Goal: Task Accomplishment & Management: Complete application form

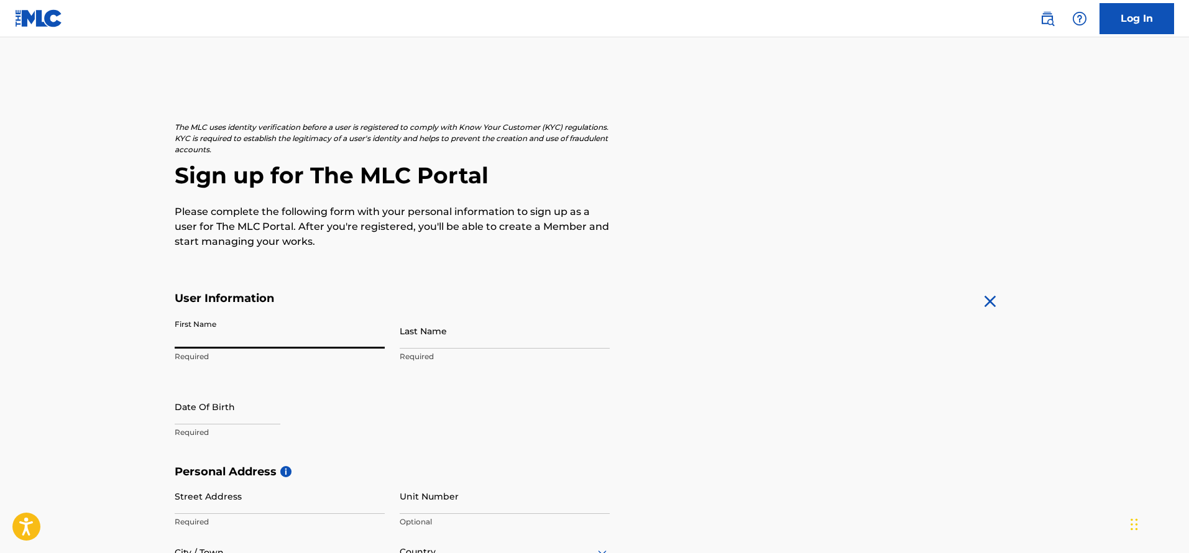
click at [269, 331] on input "First Name" at bounding box center [280, 330] width 210 height 35
type input "Kend"
type input "[PERSON_NAME]"
type input "[DATE]"
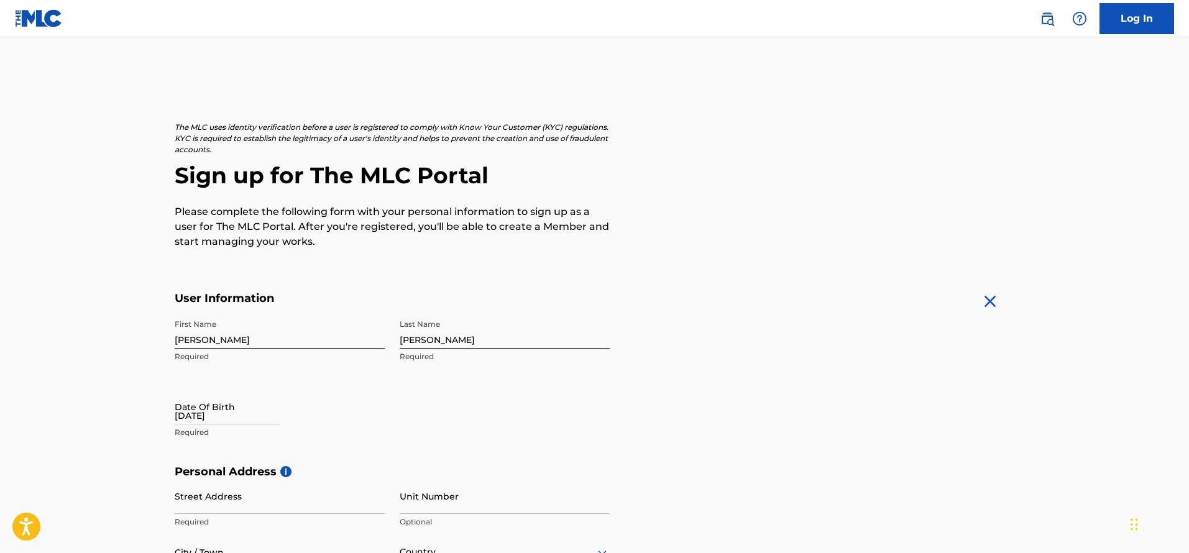
click at [339, 403] on div "Date Of Birth [DEMOGRAPHIC_DATA] Required" at bounding box center [280, 417] width 210 height 56
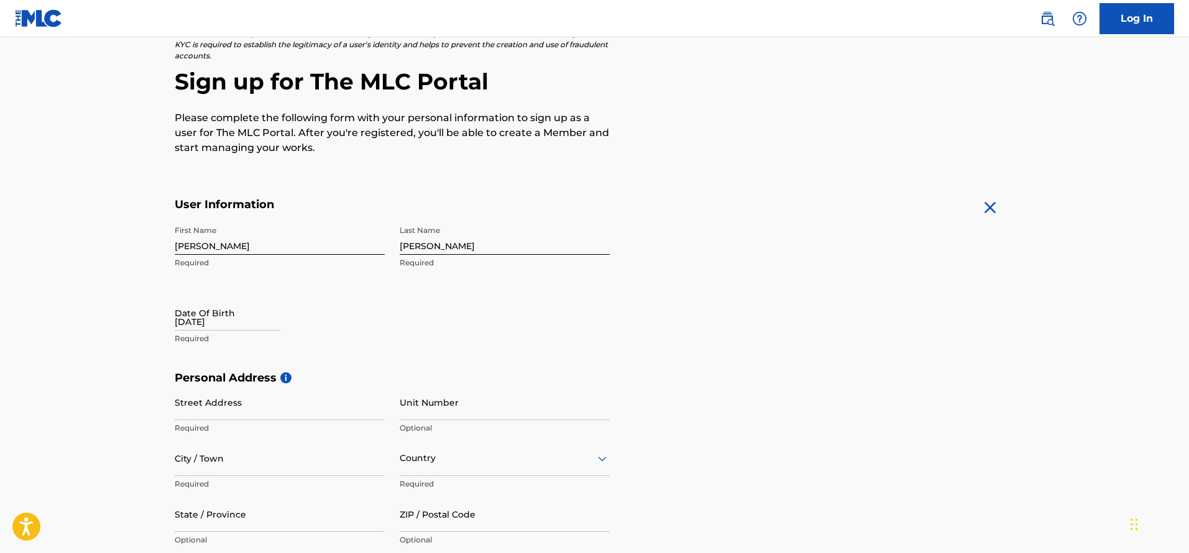
scroll to position [189, 0]
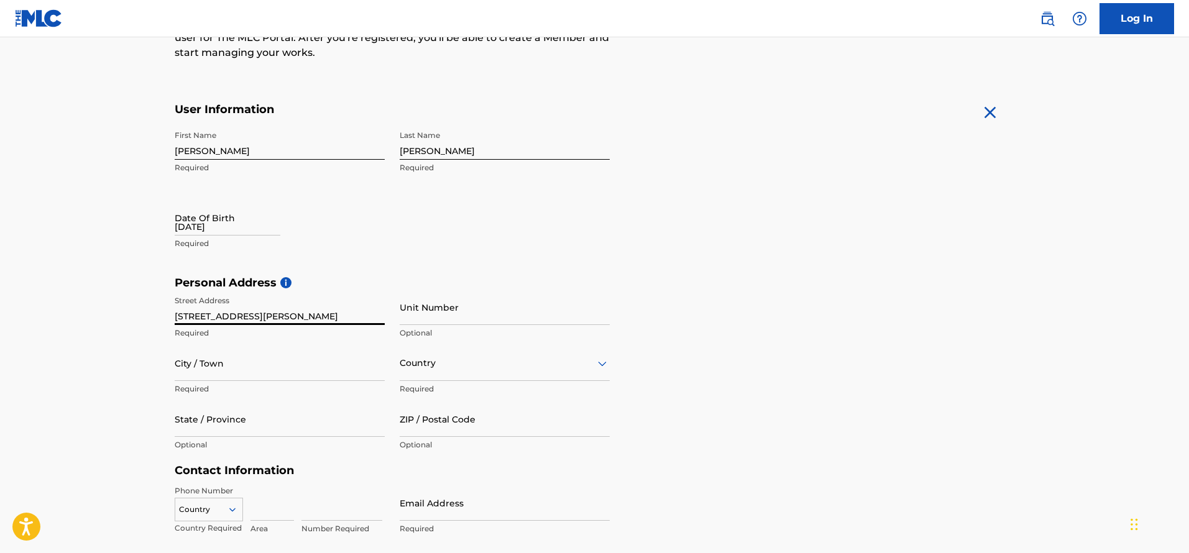
type input "[STREET_ADDRESS][PERSON_NAME]"
type input "[GEOGRAPHIC_DATA]"
click at [439, 358] on div "Country" at bounding box center [505, 362] width 210 height 35
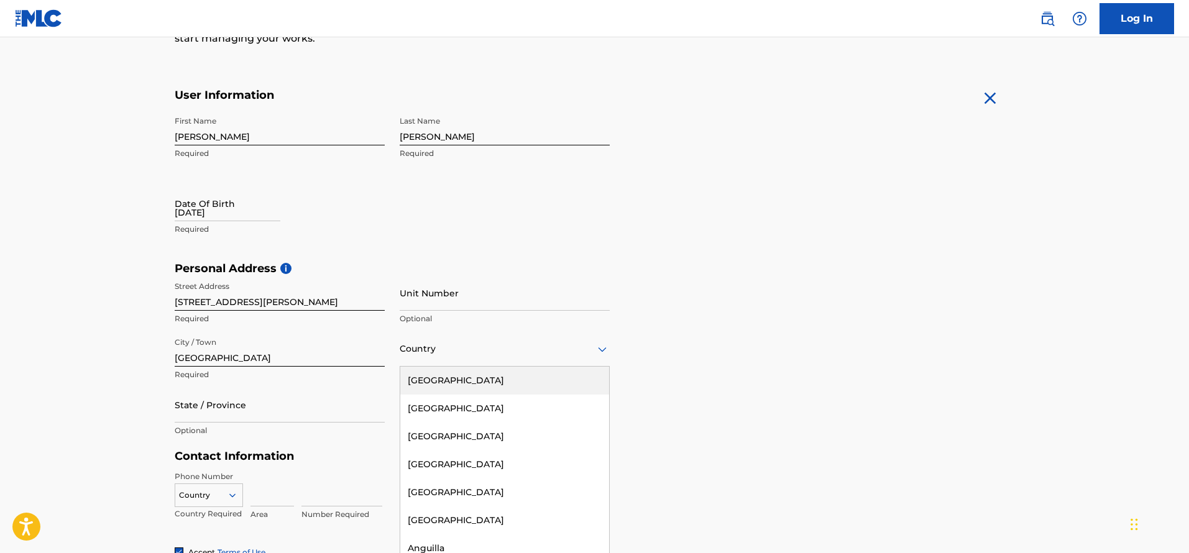
click at [451, 382] on div "[GEOGRAPHIC_DATA]" at bounding box center [504, 381] width 209 height 28
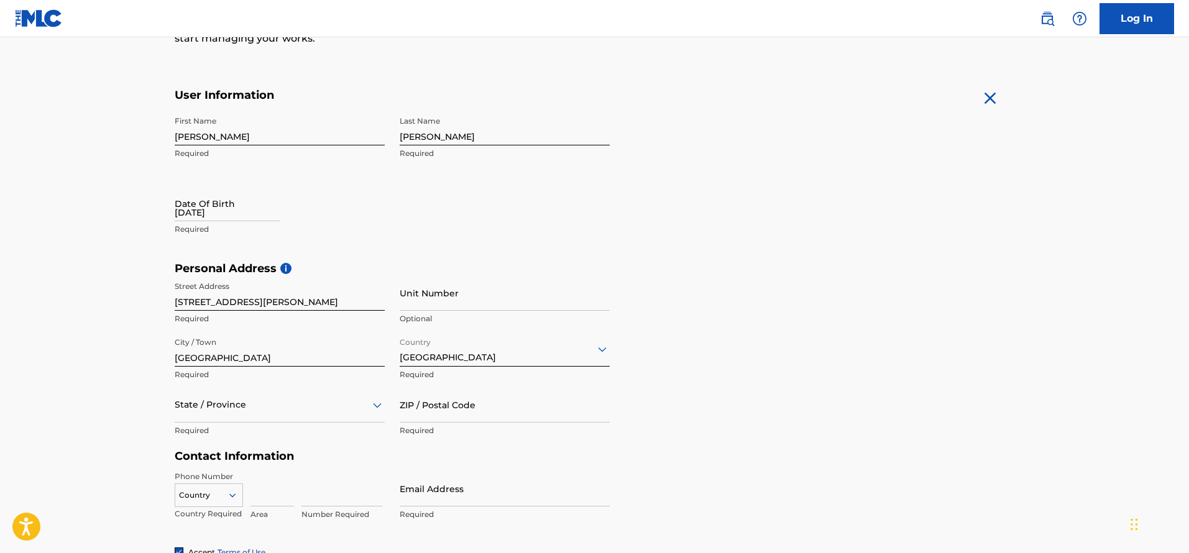
scroll to position [259, 0]
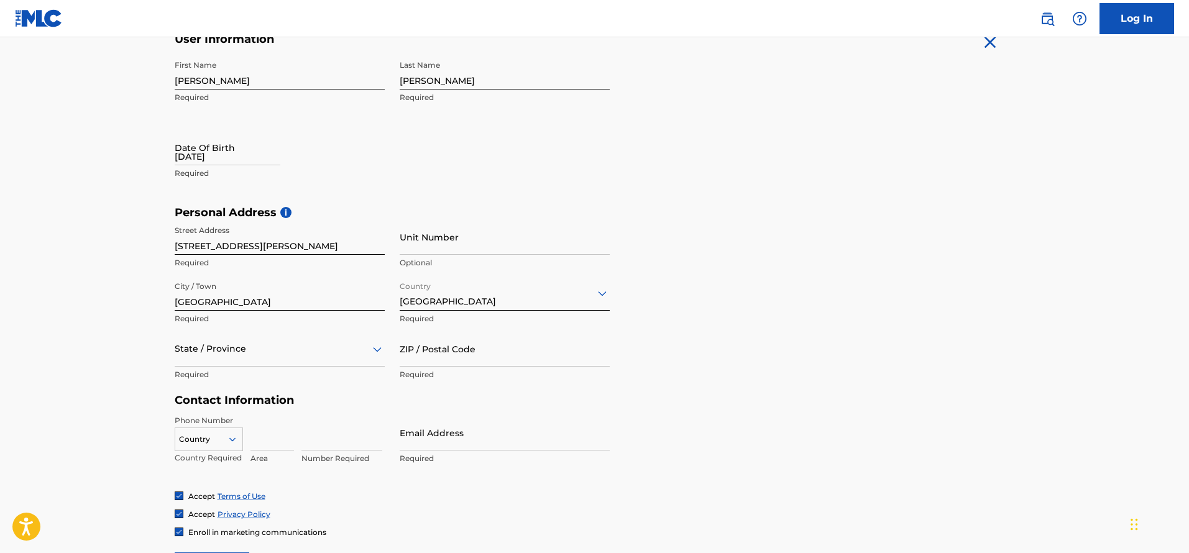
click at [292, 367] on div "State / Province" at bounding box center [280, 348] width 210 height 35
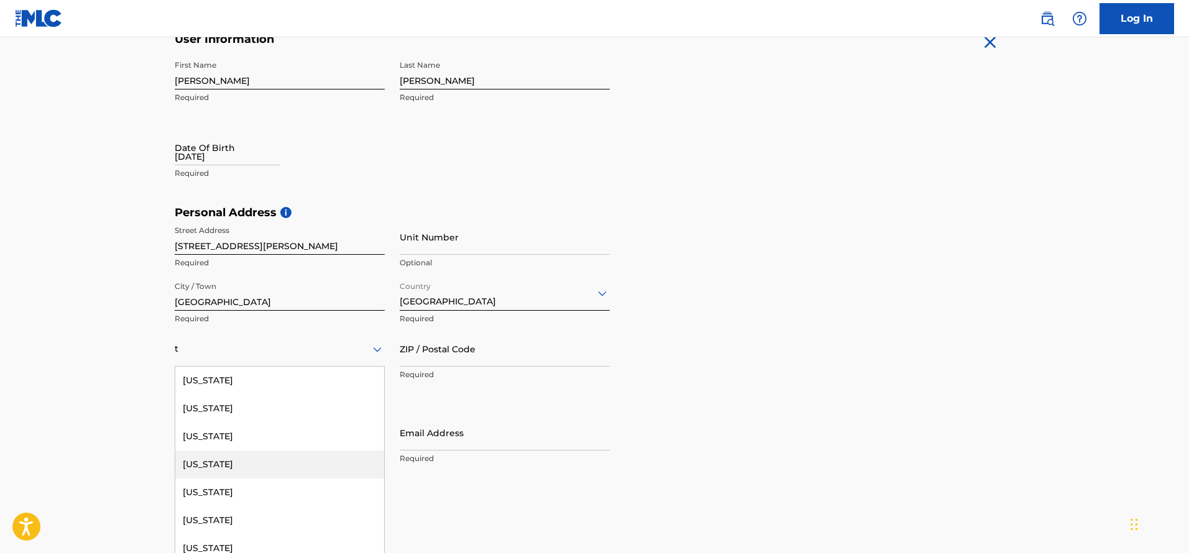
type input "te"
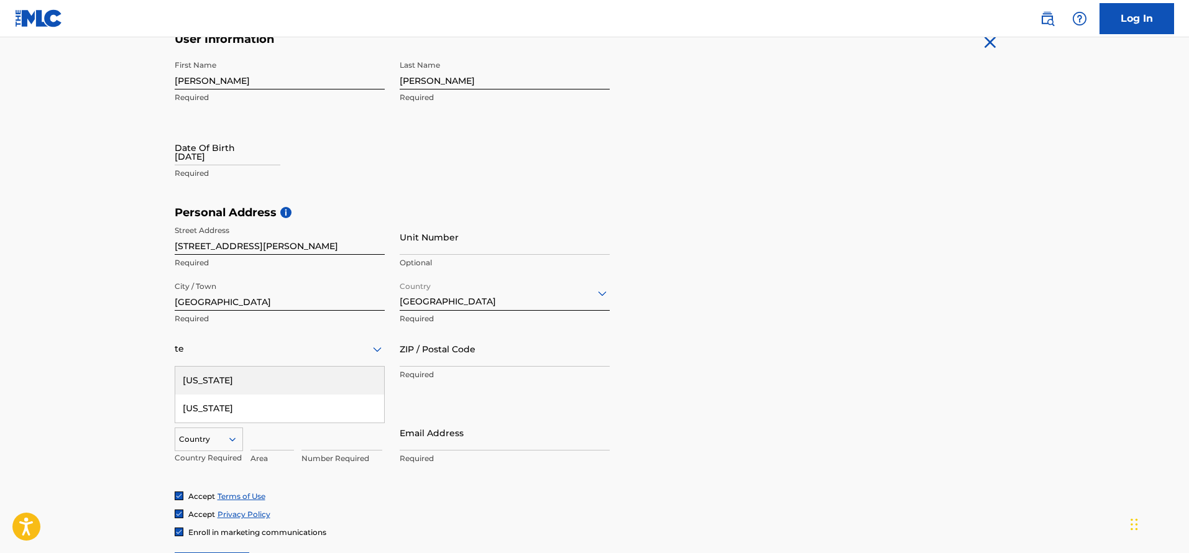
click at [213, 387] on div "[US_STATE]" at bounding box center [279, 381] width 209 height 28
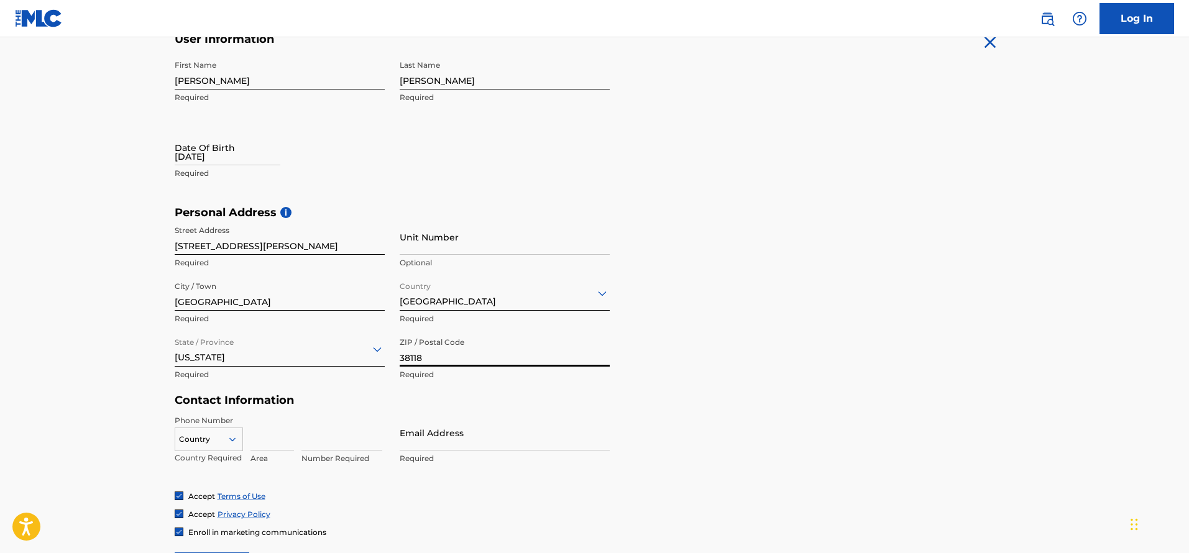
type input "38118"
click at [295, 389] on div "Personal Address i Street Address [STREET_ADDRESS][PERSON_NAME] Required Unit N…" at bounding box center [595, 300] width 840 height 188
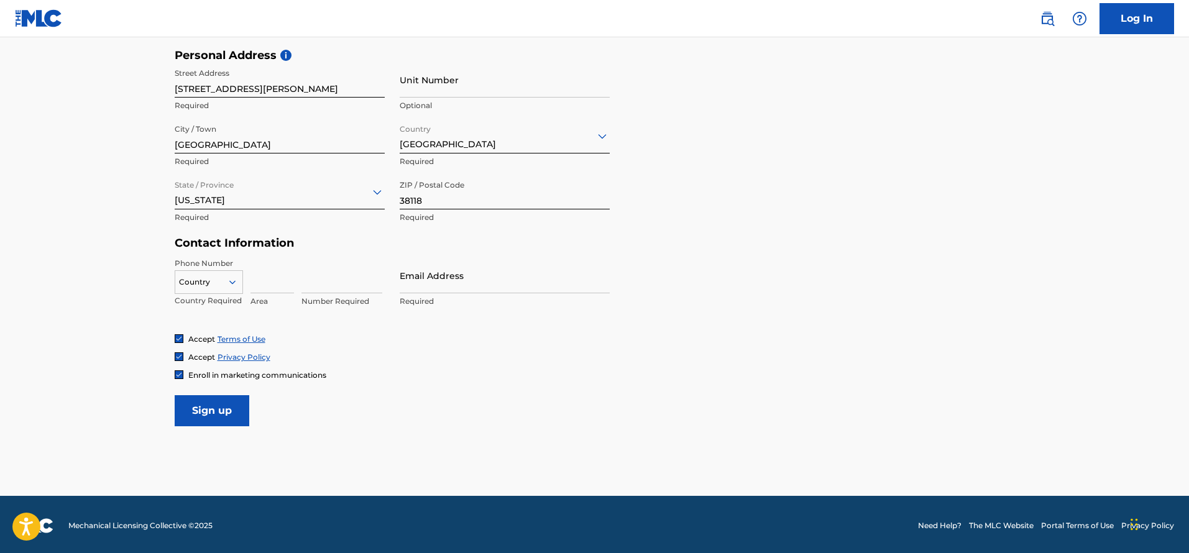
click at [252, 280] on input at bounding box center [271, 275] width 43 height 35
type input "901"
type input "5158590"
type input "[EMAIL_ADDRESS][DOMAIN_NAME]"
click at [234, 406] on form "User Information First Name [PERSON_NAME] Required Last Name [PERSON_NAME] Requ…" at bounding box center [595, 150] width 840 height 551
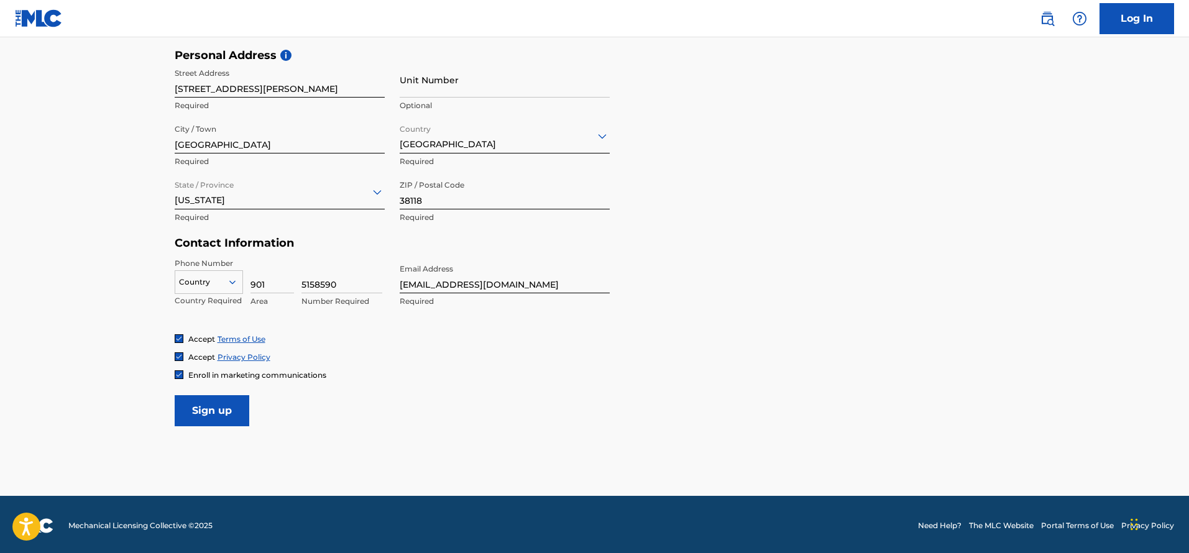
click at [232, 406] on input "Sign up" at bounding box center [212, 410] width 75 height 31
click at [218, 284] on div at bounding box center [208, 282] width 67 height 14
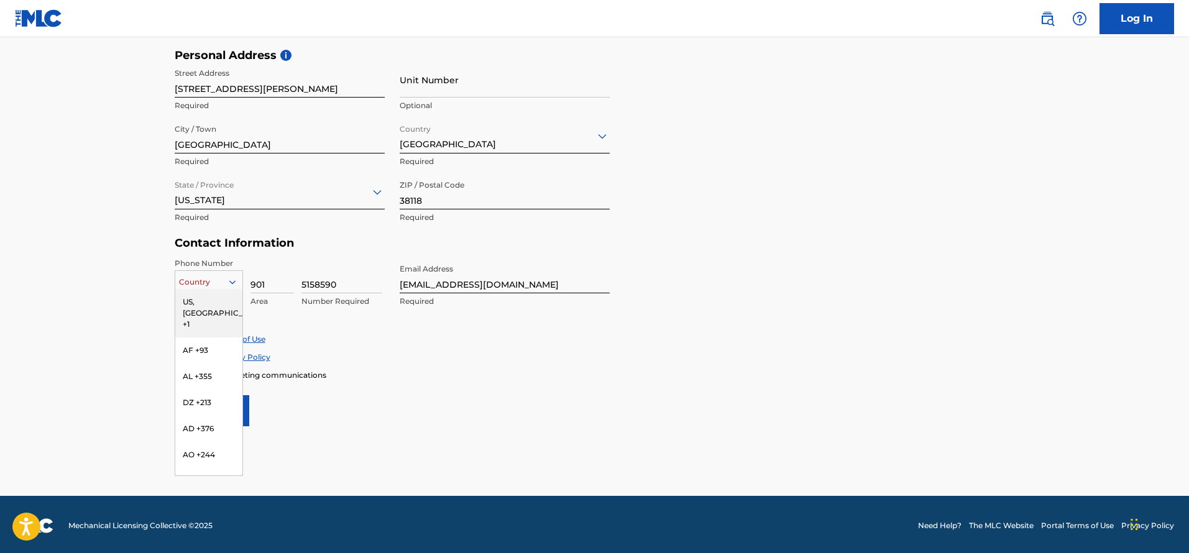
click at [214, 306] on div "US, [GEOGRAPHIC_DATA] +1" at bounding box center [208, 313] width 67 height 48
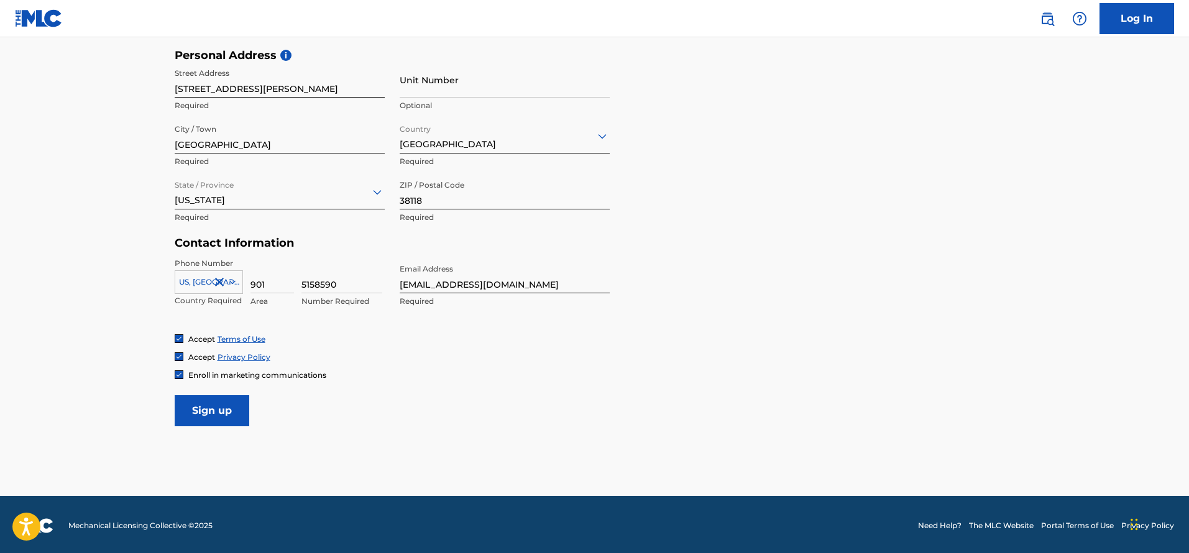
click at [208, 398] on input "Sign up" at bounding box center [212, 410] width 75 height 31
click at [201, 403] on input "Sign up" at bounding box center [212, 410] width 75 height 31
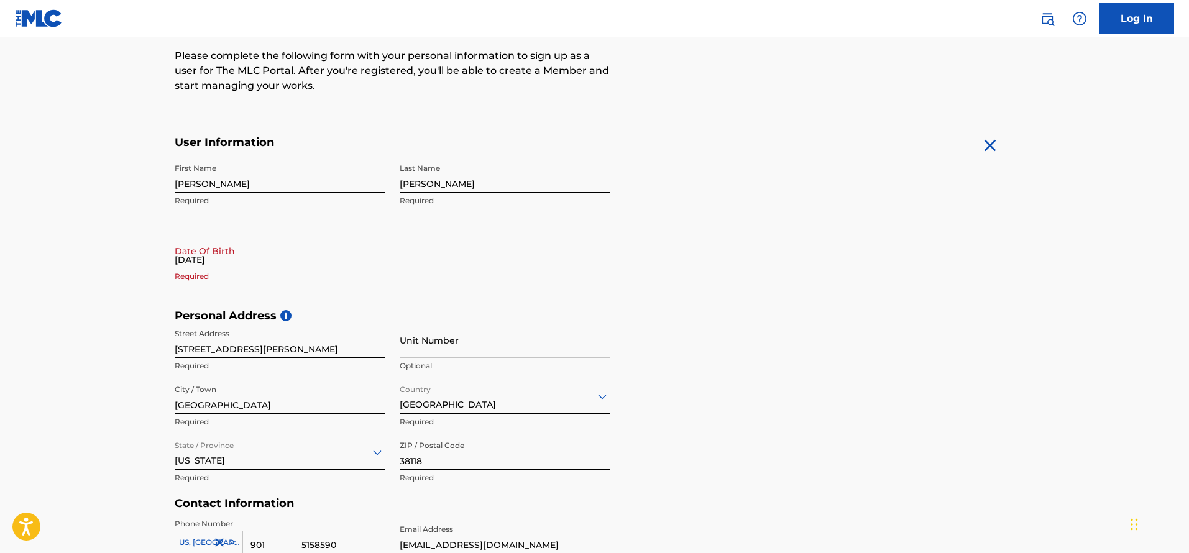
scroll to position [132, 0]
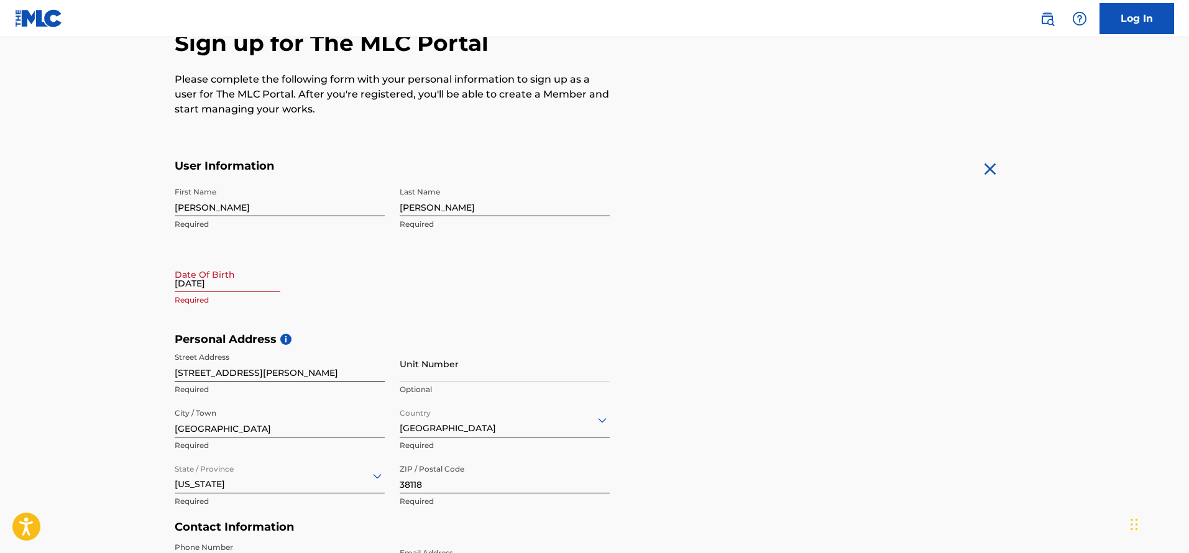
click at [221, 282] on input "[DATE]" at bounding box center [228, 274] width 106 height 35
select select "7"
select select "2025"
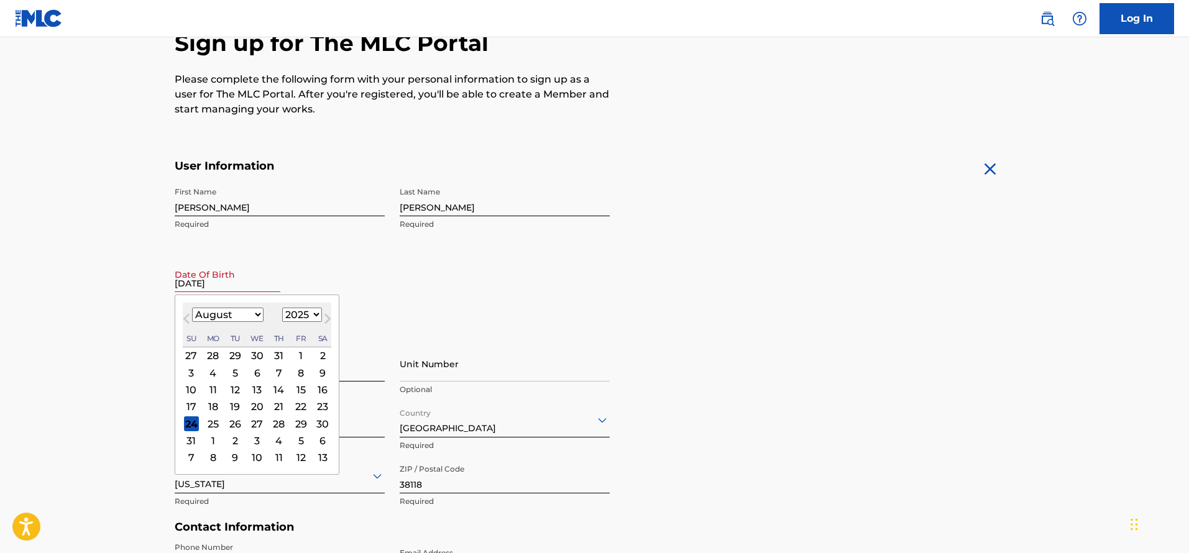
click at [221, 282] on input "[DATE]" at bounding box center [228, 274] width 106 height 35
select select "4"
select select "1998"
click at [256, 426] on div "27" at bounding box center [256, 423] width 15 height 15
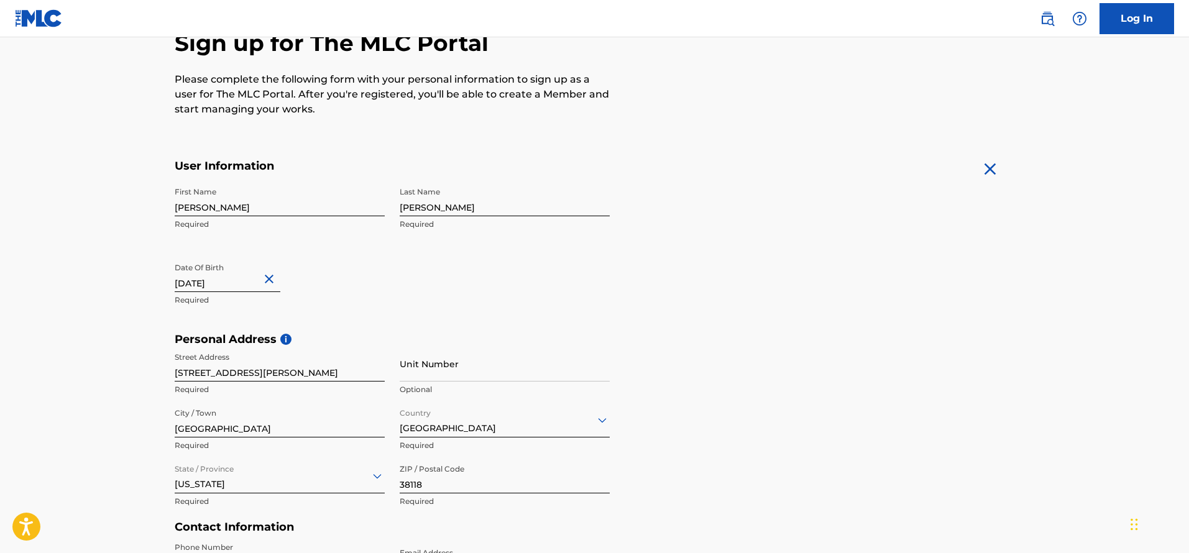
click at [447, 312] on div "First Name [PERSON_NAME] Required Last Name [PERSON_NAME] Required Date Of Birt…" at bounding box center [392, 257] width 435 height 152
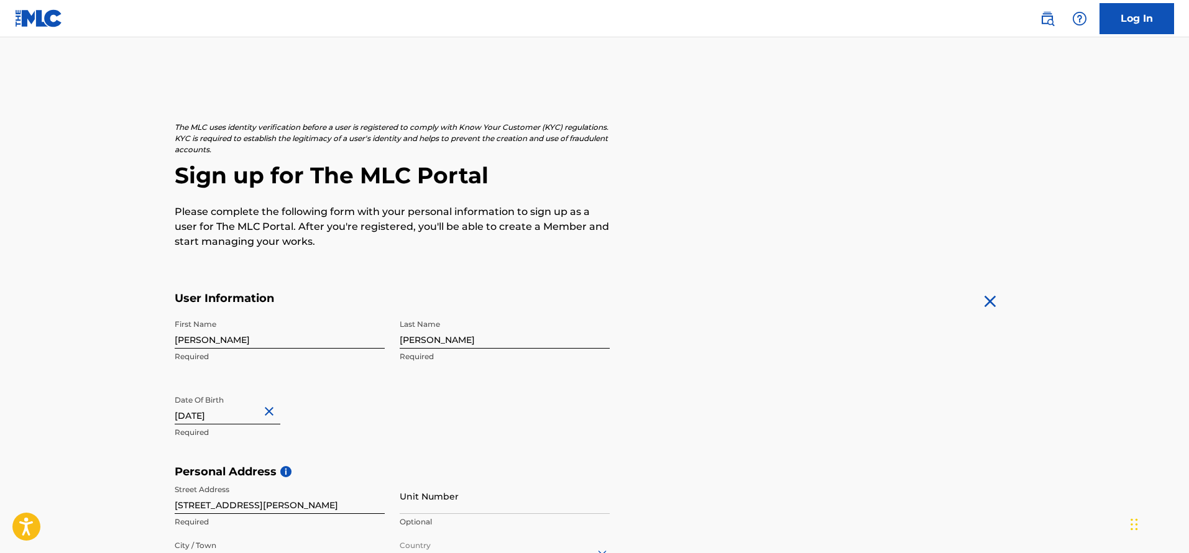
scroll to position [418, 0]
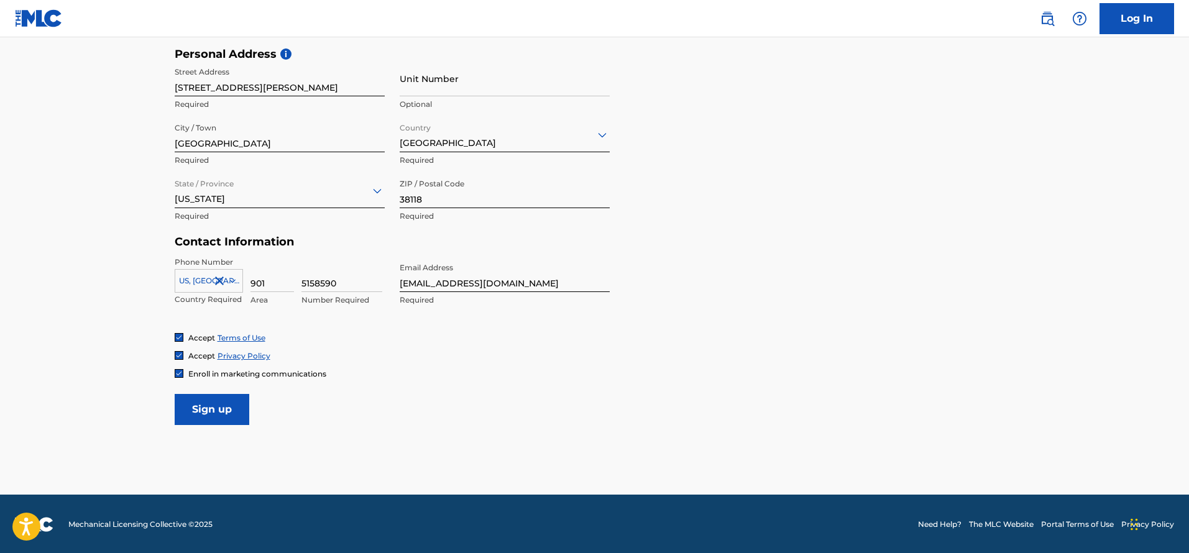
click at [235, 408] on input "Sign up" at bounding box center [212, 409] width 75 height 31
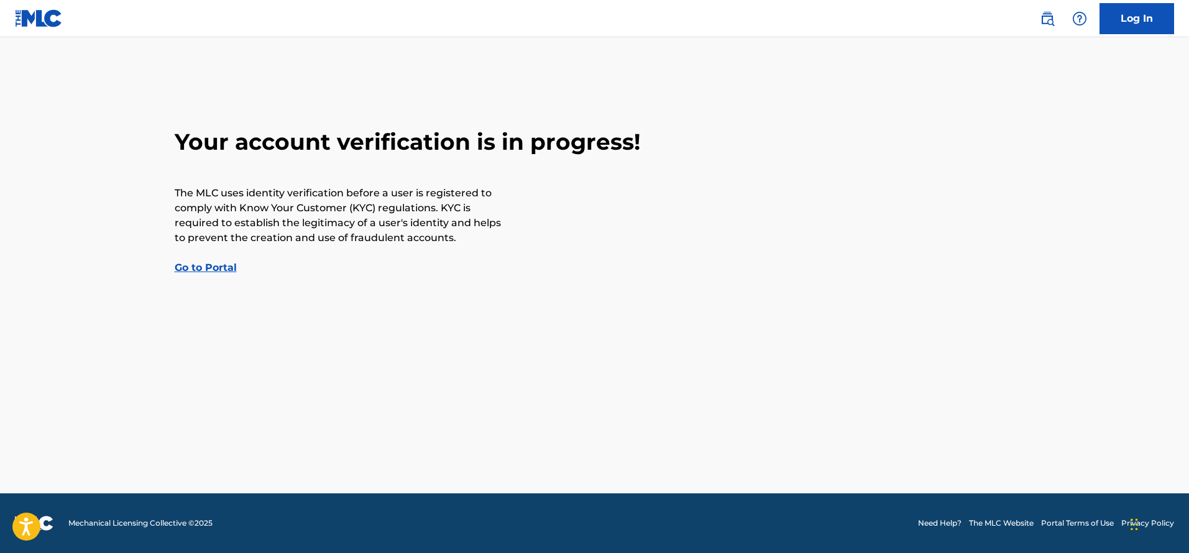
click at [202, 268] on link "Go to Portal" at bounding box center [206, 268] width 62 height 12
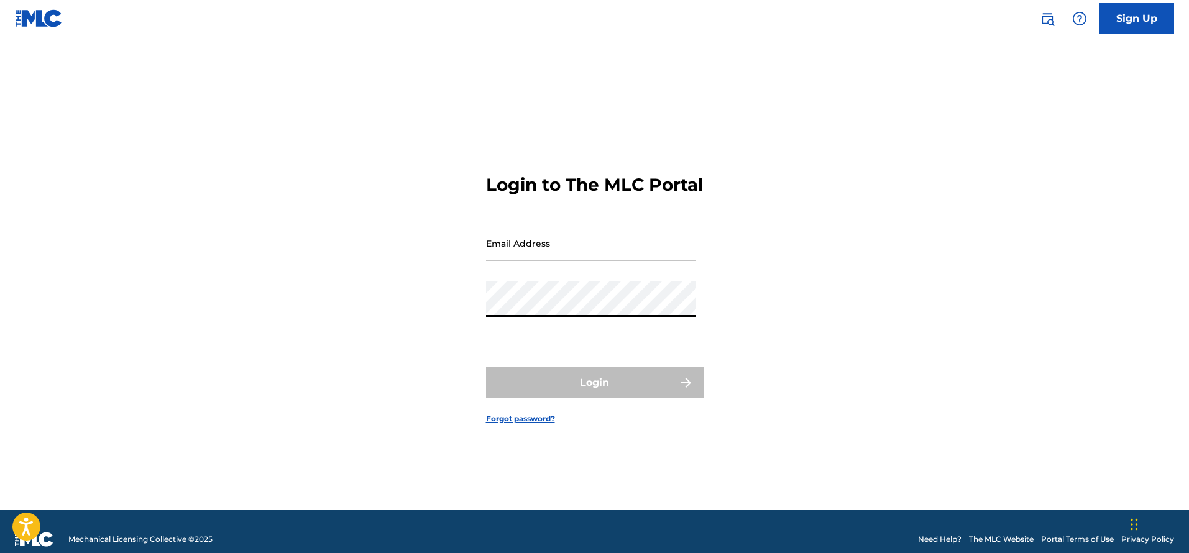
click at [534, 260] on input "Email Address" at bounding box center [591, 243] width 210 height 35
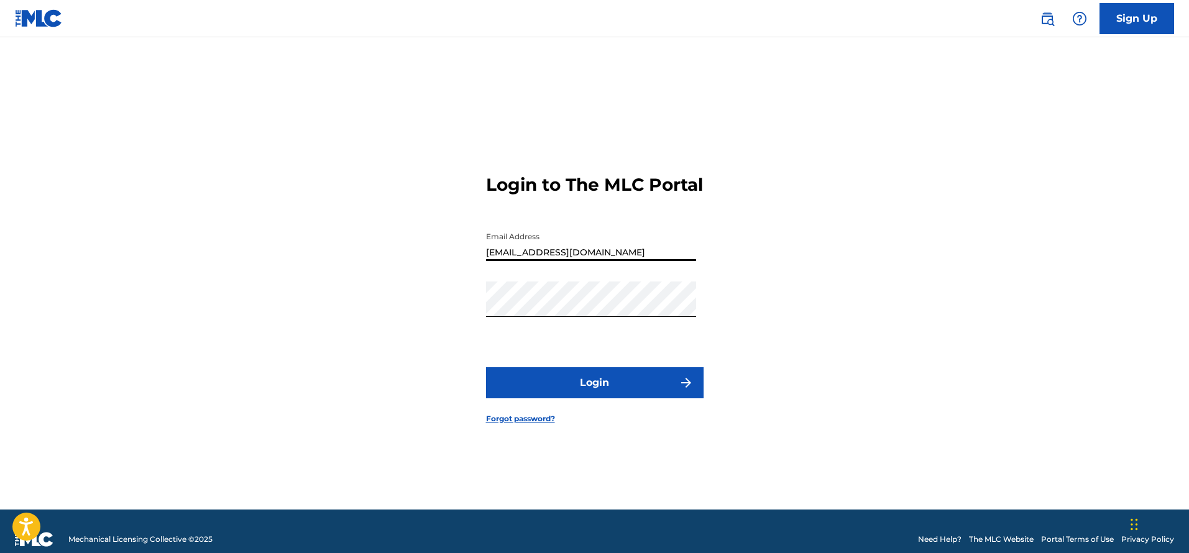
type input "[EMAIL_ADDRESS][DOMAIN_NAME]"
click at [594, 393] on button "Login" at bounding box center [594, 382] width 217 height 31
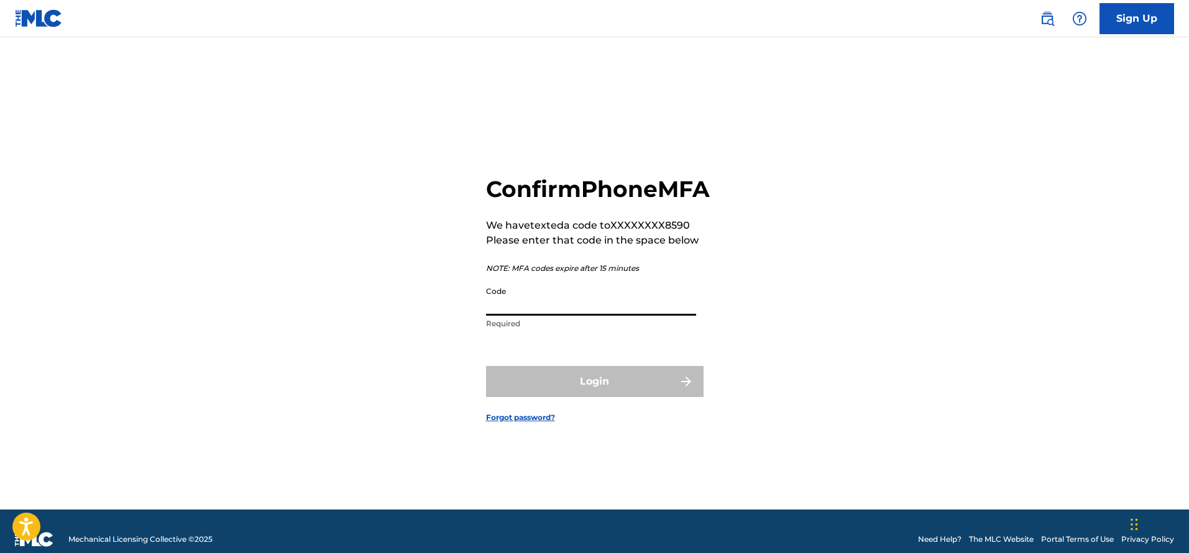
click at [584, 314] on input "Code" at bounding box center [591, 297] width 210 height 35
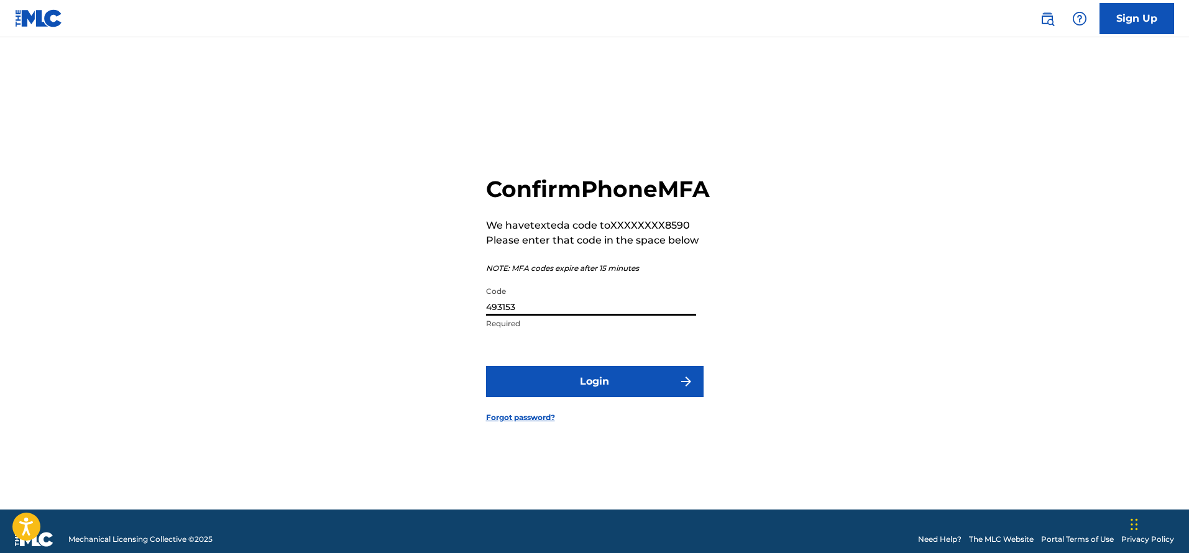
type input "493153"
click at [594, 395] on button "Login" at bounding box center [594, 381] width 217 height 31
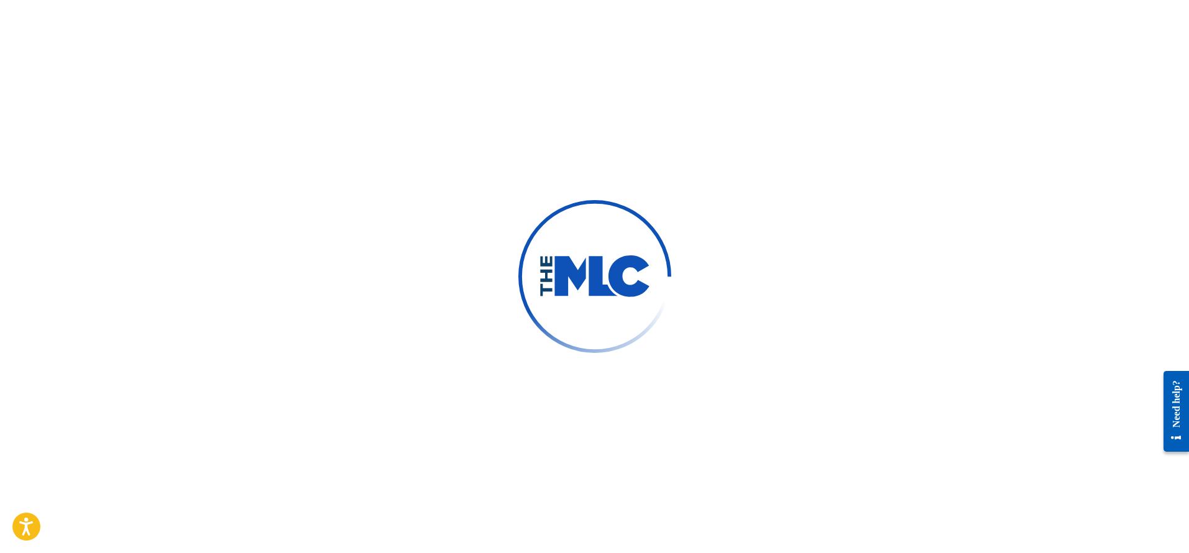
click at [879, 265] on div at bounding box center [594, 276] width 1189 height 553
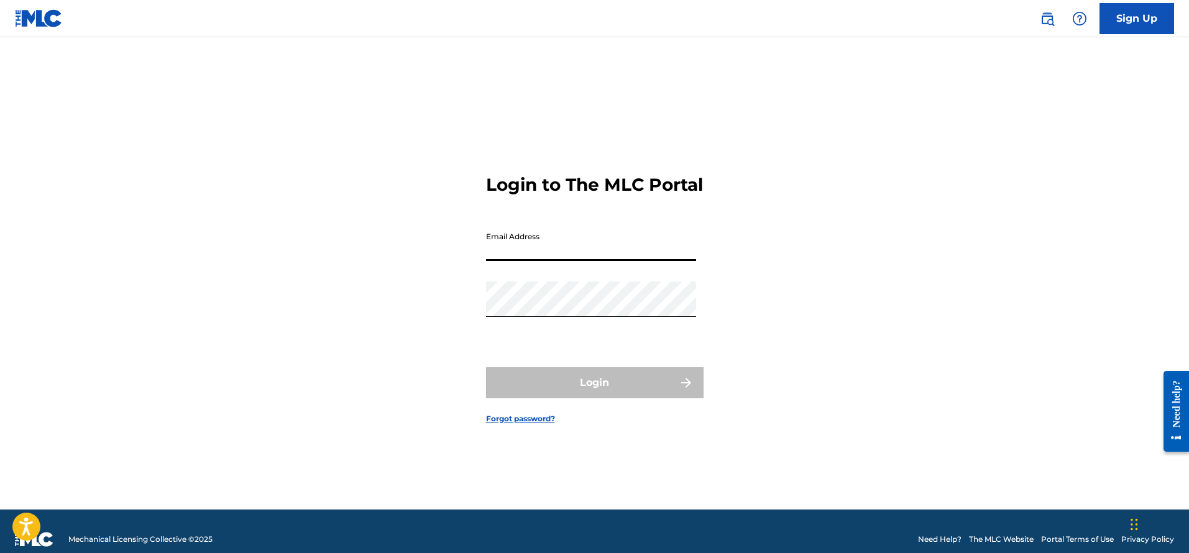
click at [552, 255] on input "Email Address" at bounding box center [591, 243] width 210 height 35
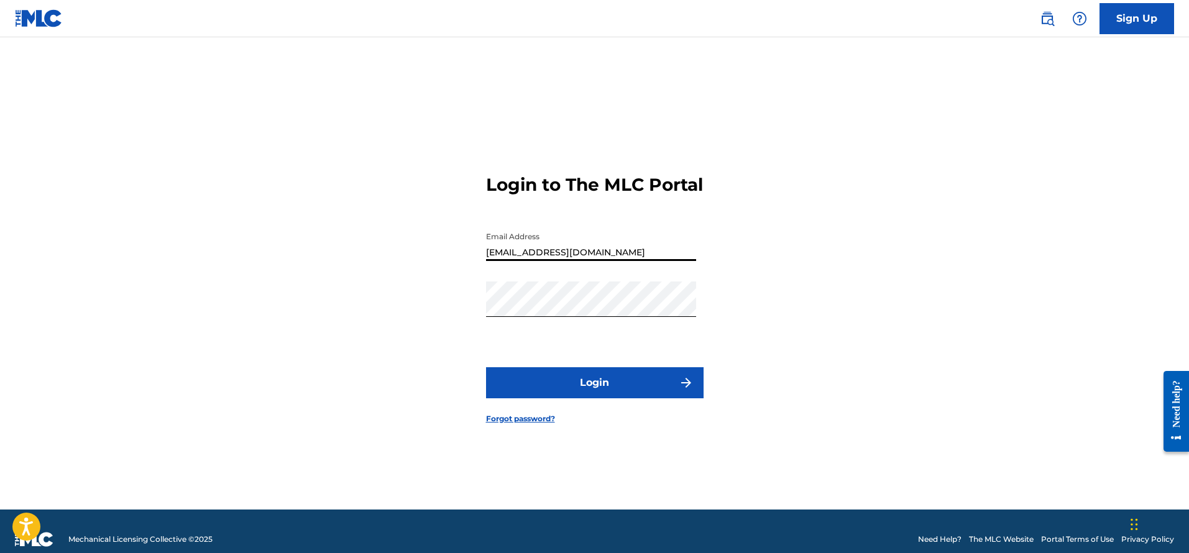
type input "[EMAIL_ADDRESS][DOMAIN_NAME]"
click at [594, 393] on button "Login" at bounding box center [594, 382] width 217 height 31
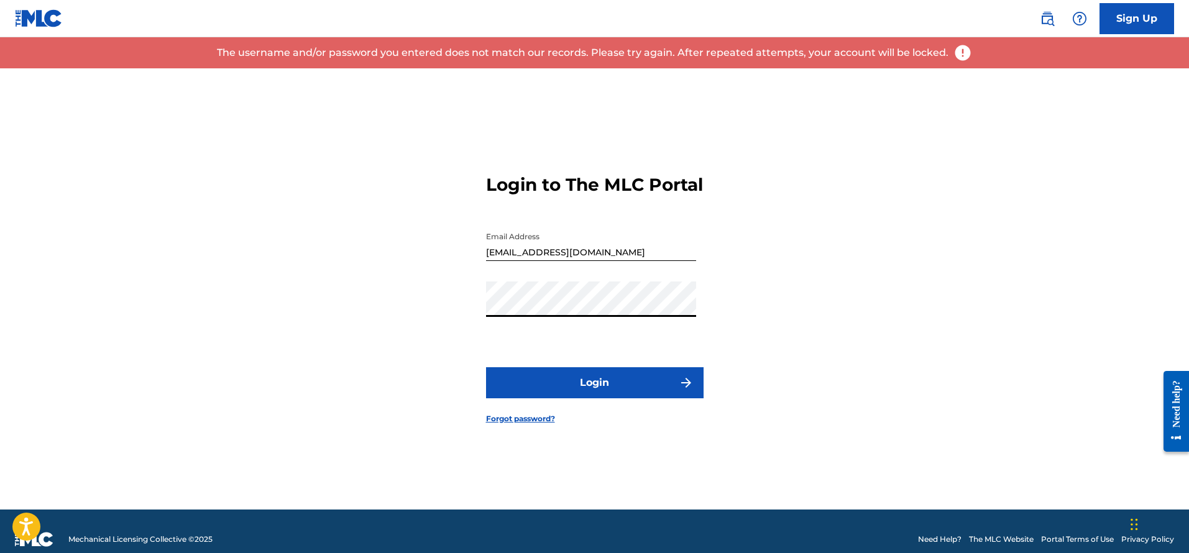
click at [459, 321] on div "Login to The MLC Portal Email Address kendrickmadkins84@gmail.com Password Logi…" at bounding box center [595, 288] width 870 height 441
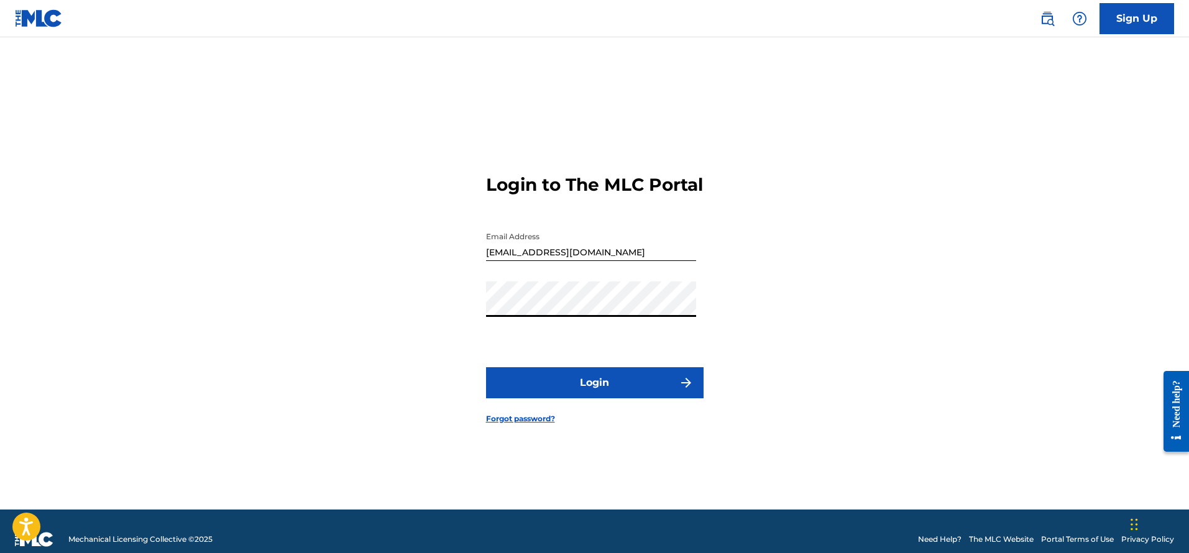
click at [594, 393] on button "Login" at bounding box center [594, 382] width 217 height 31
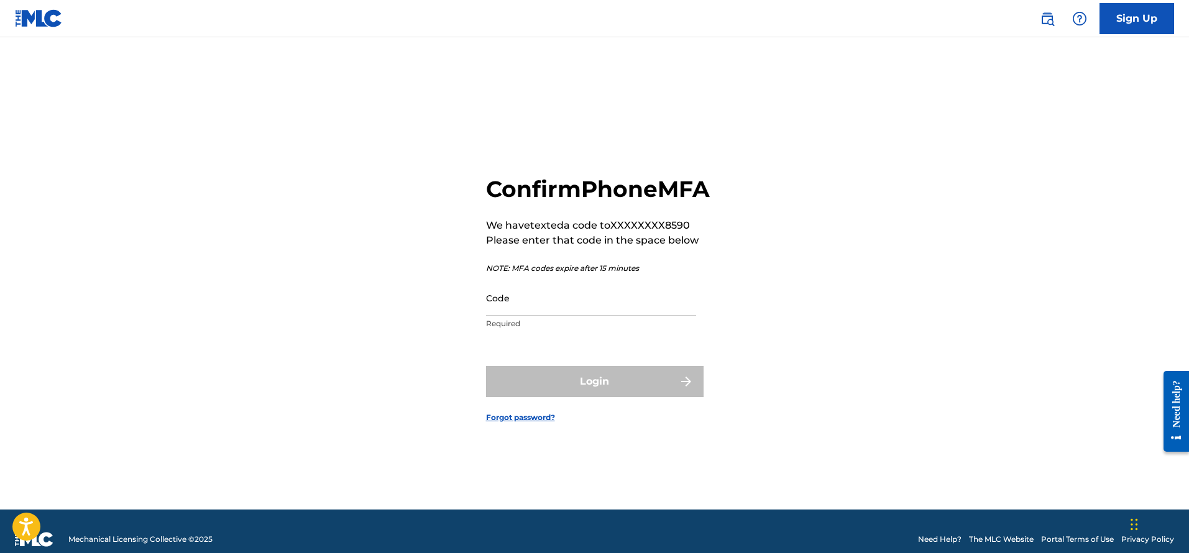
click at [511, 311] on input "Code" at bounding box center [591, 297] width 210 height 35
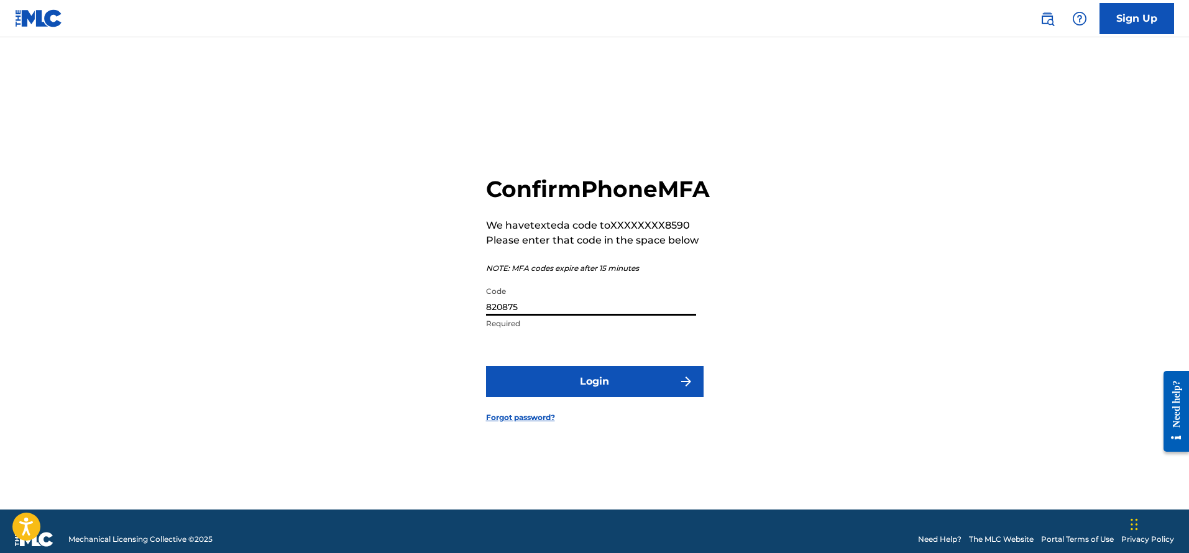
type input "820875"
click at [594, 395] on button "Login" at bounding box center [594, 381] width 217 height 31
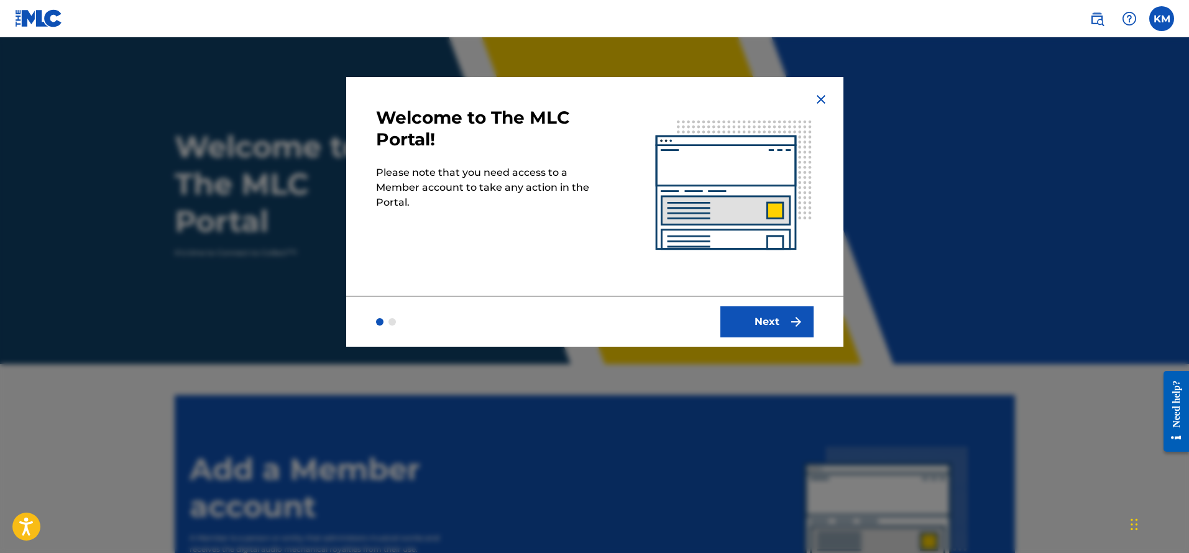
click at [756, 323] on button "Next" at bounding box center [766, 321] width 93 height 31
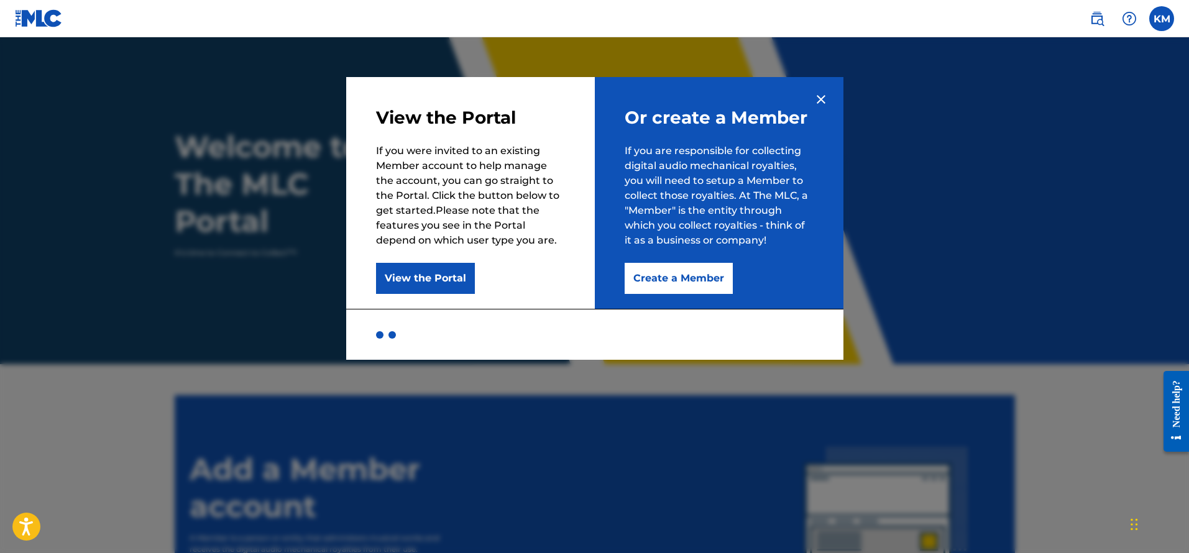
click at [694, 287] on button "Create a Member" at bounding box center [678, 278] width 108 height 31
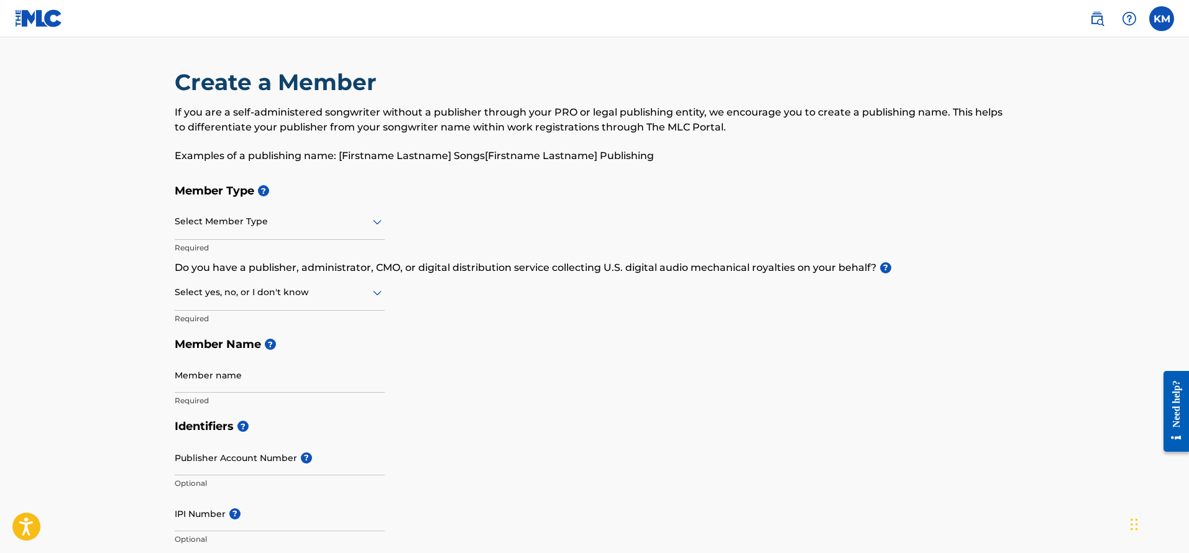
click at [308, 199] on h5 "Member Type ?" at bounding box center [595, 191] width 840 height 27
click at [308, 217] on div at bounding box center [280, 222] width 210 height 16
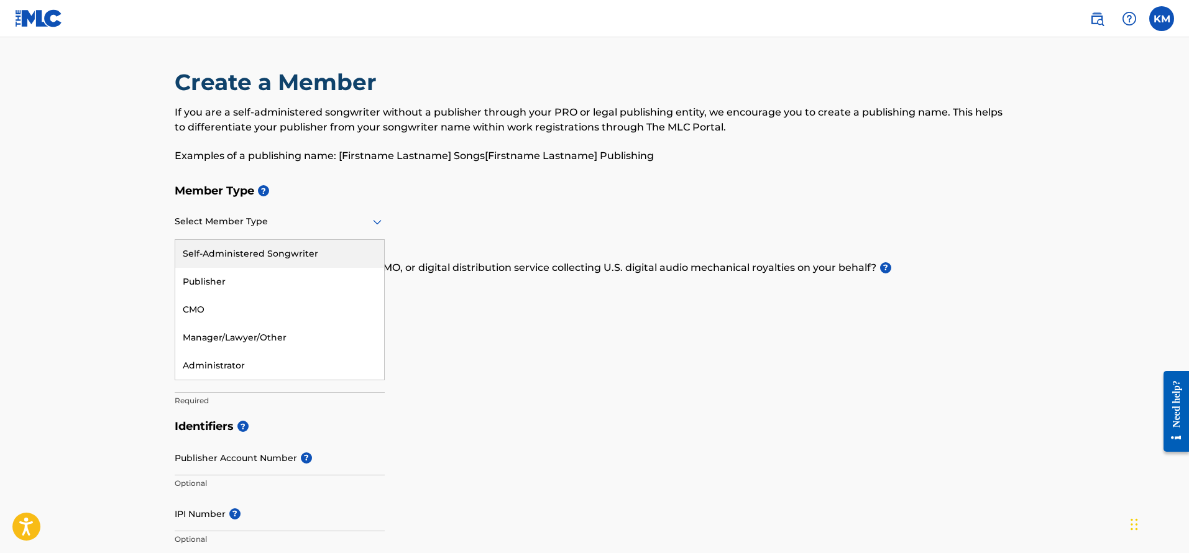
click at [314, 260] on div "Self-Administered Songwriter" at bounding box center [279, 254] width 209 height 28
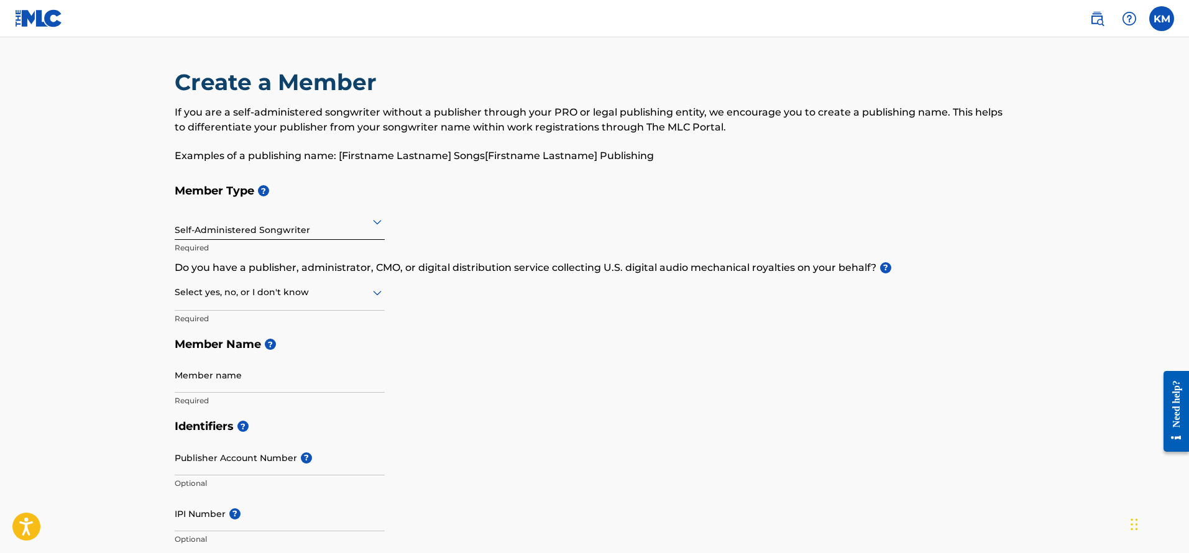
click at [268, 286] on div at bounding box center [280, 293] width 210 height 16
click at [260, 321] on div "Yes" at bounding box center [279, 325] width 209 height 28
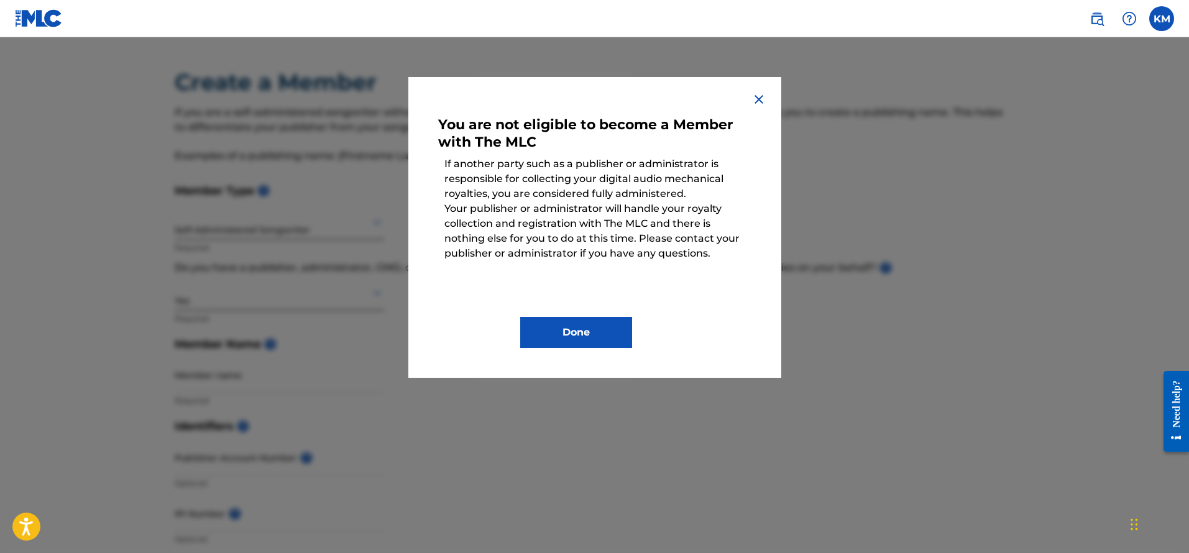
click at [577, 324] on button "Done" at bounding box center [576, 332] width 112 height 31
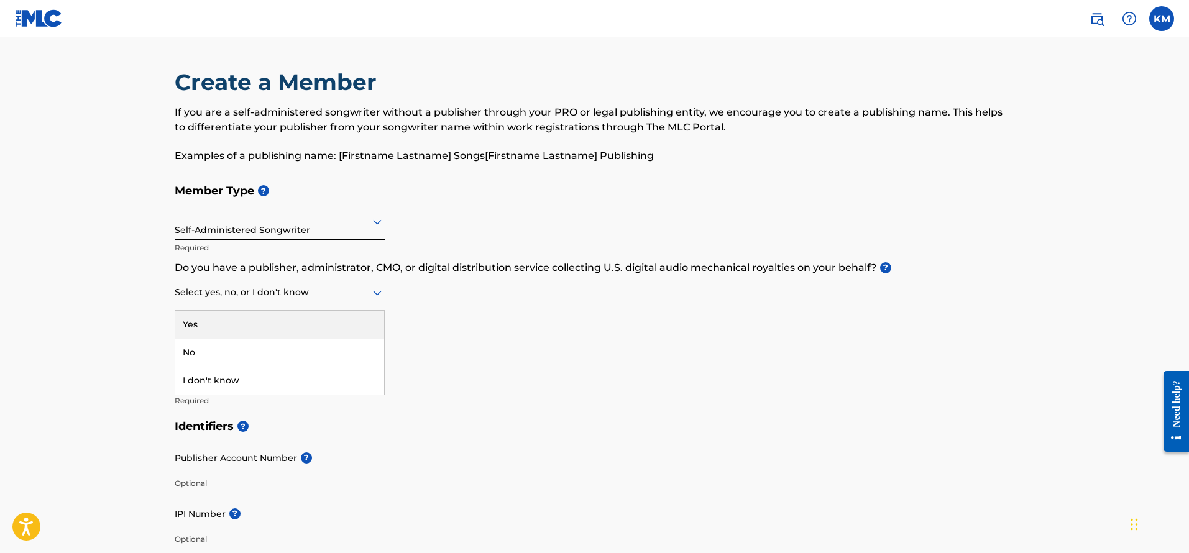
click at [296, 297] on div at bounding box center [280, 293] width 210 height 16
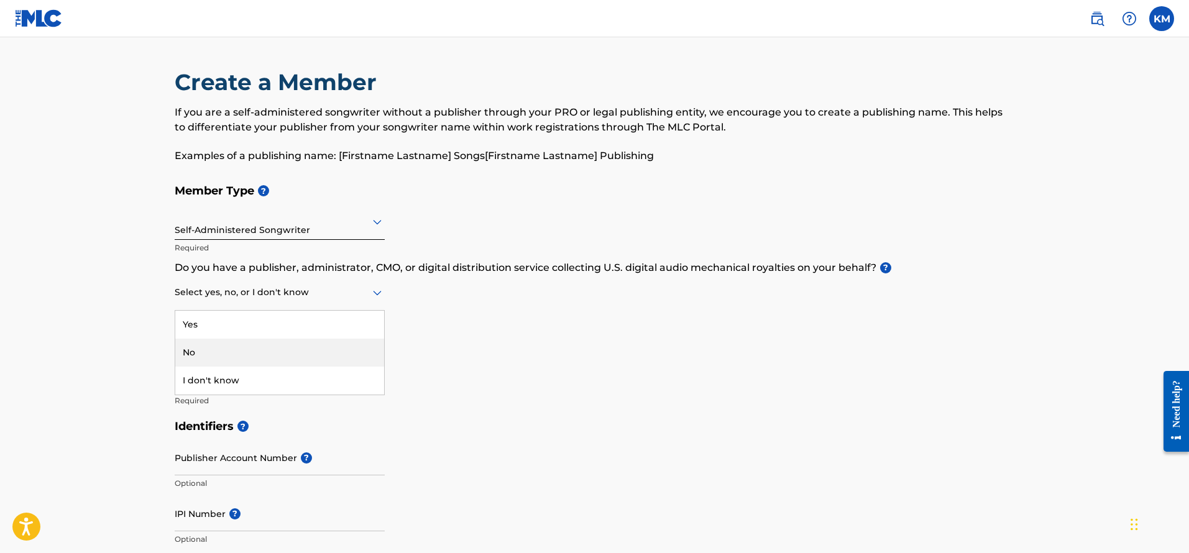
click at [268, 346] on div "No" at bounding box center [279, 353] width 209 height 28
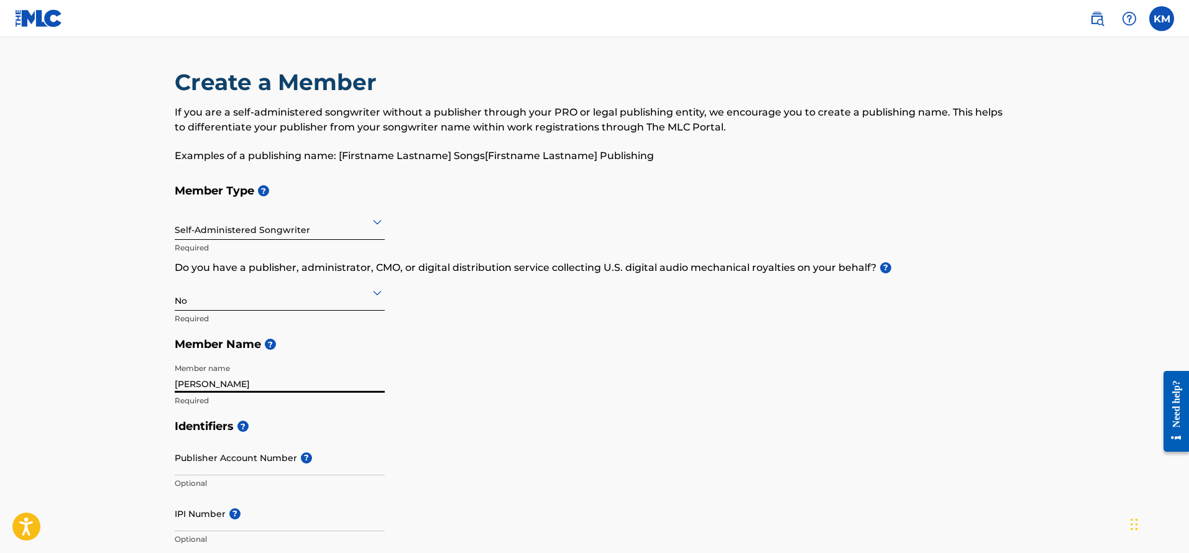
type input "Kendrick M"
type input "Kendrick Madkins"
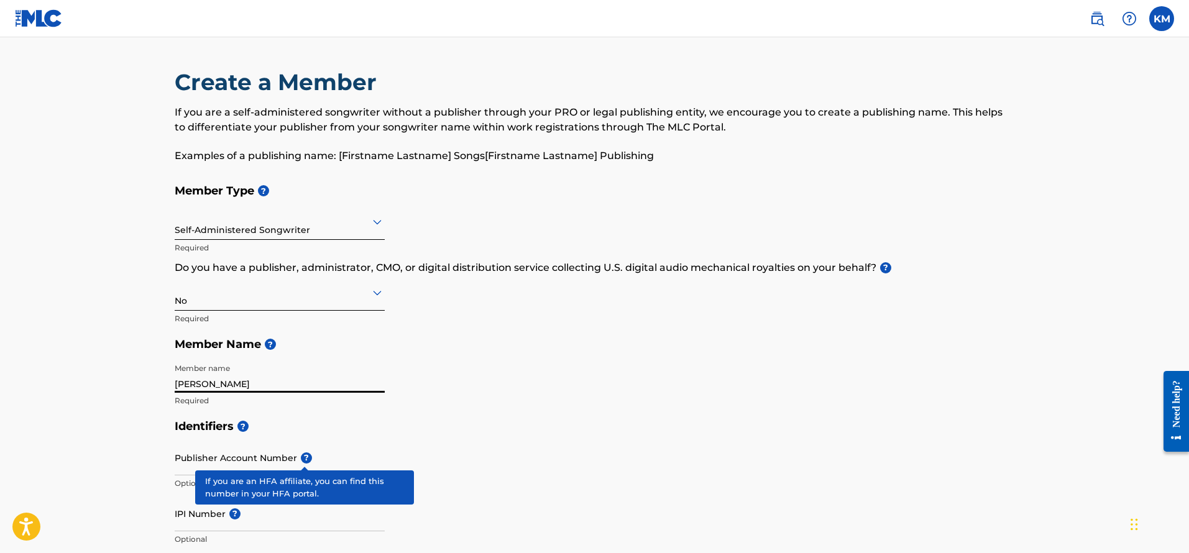
click at [304, 454] on span "?" at bounding box center [306, 457] width 11 height 11
click at [304, 454] on input "Publisher Account Number ?" at bounding box center [280, 457] width 210 height 35
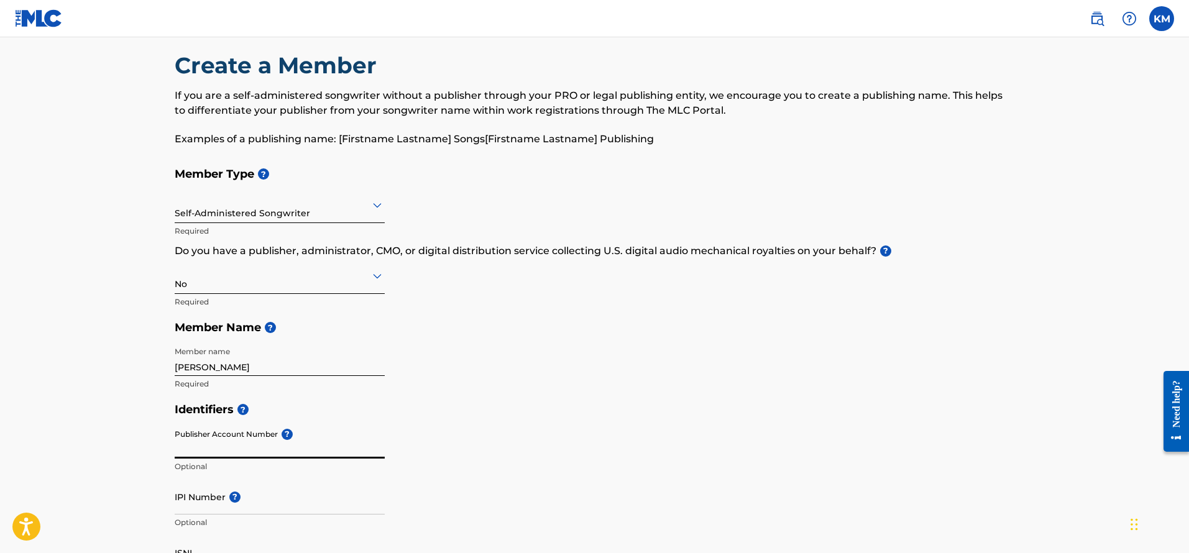
scroll to position [111, 0]
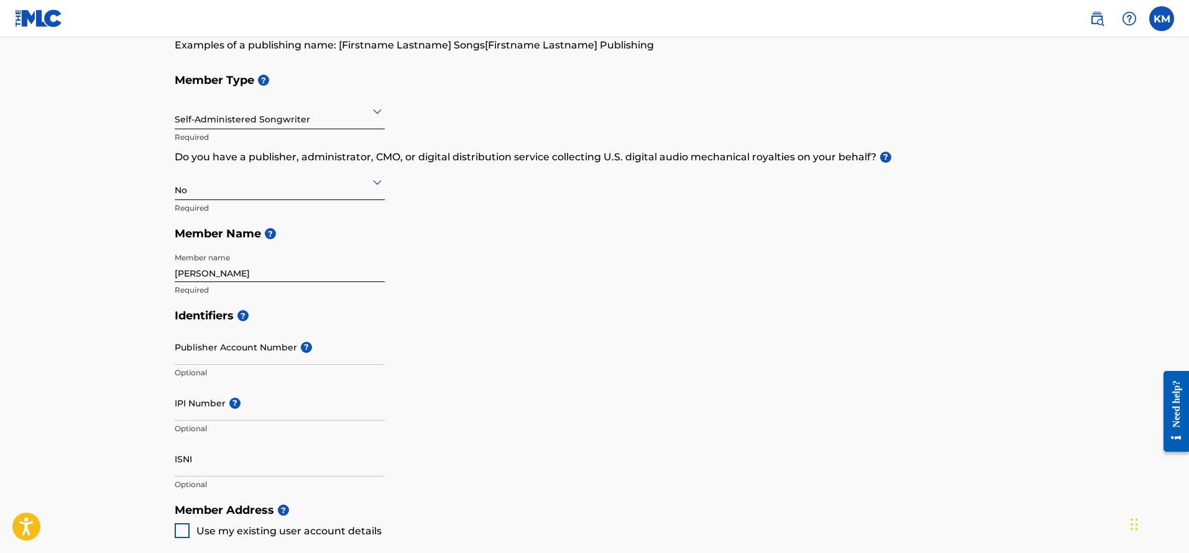
click at [280, 339] on div "Publisher Account Number ? Optional" at bounding box center [280, 357] width 210 height 56
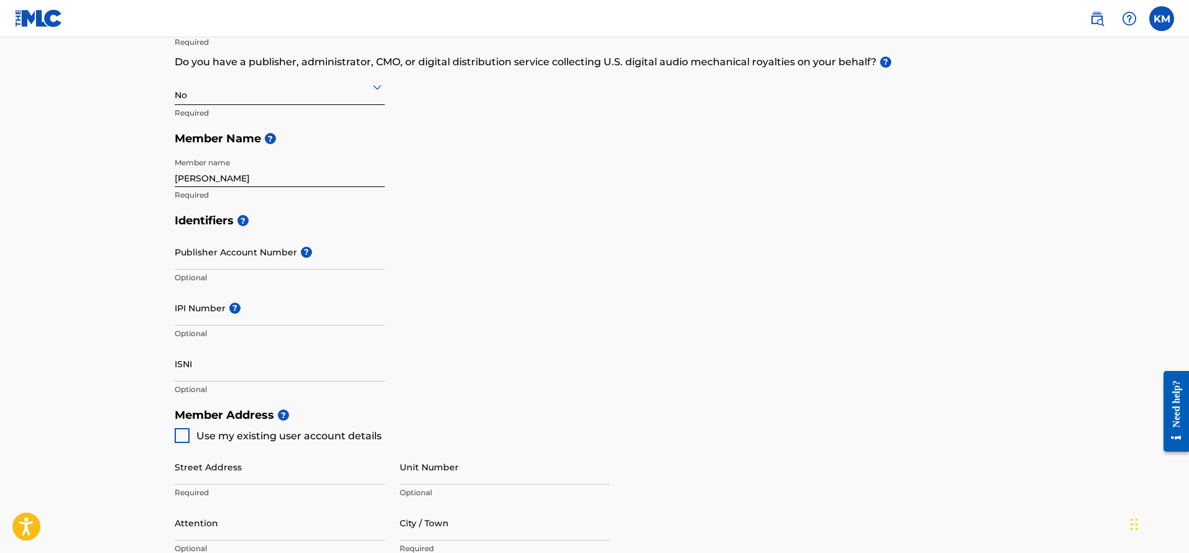
scroll to position [232, 0]
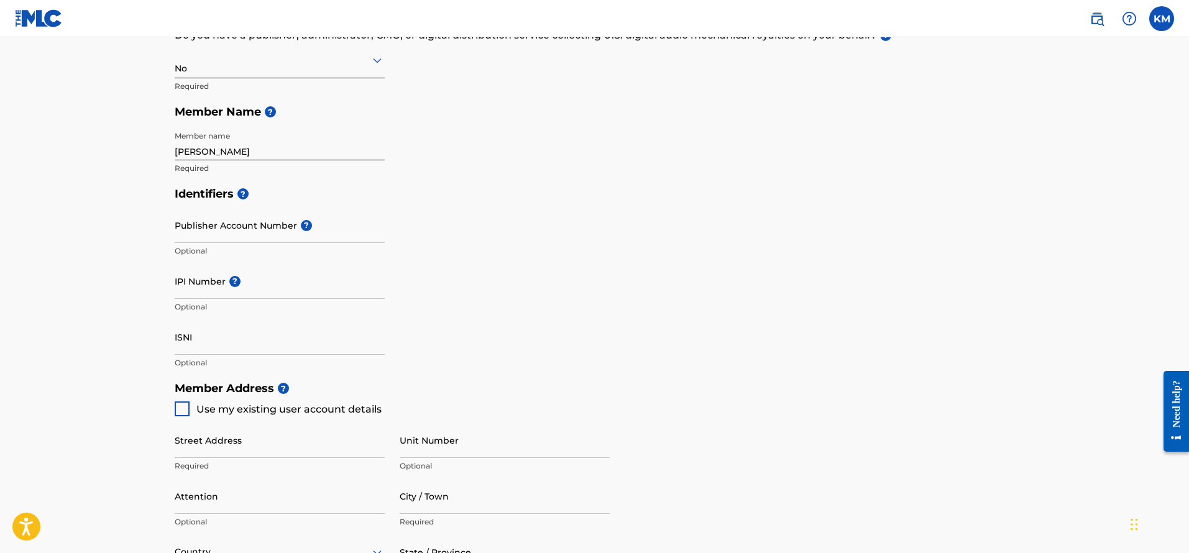
click at [201, 333] on input "ISNI" at bounding box center [280, 336] width 210 height 35
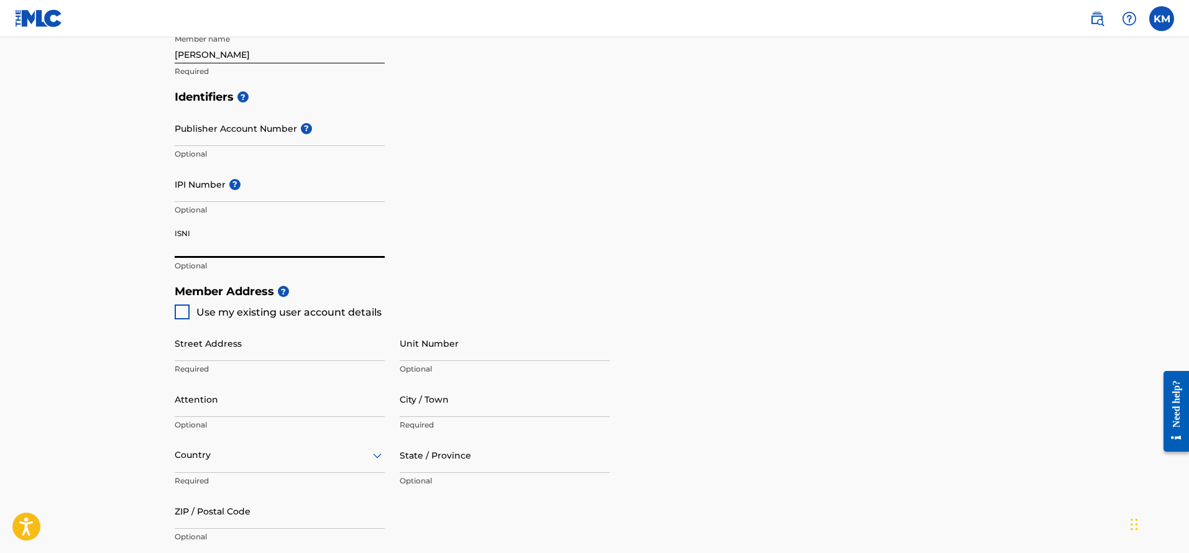
scroll to position [349, 0]
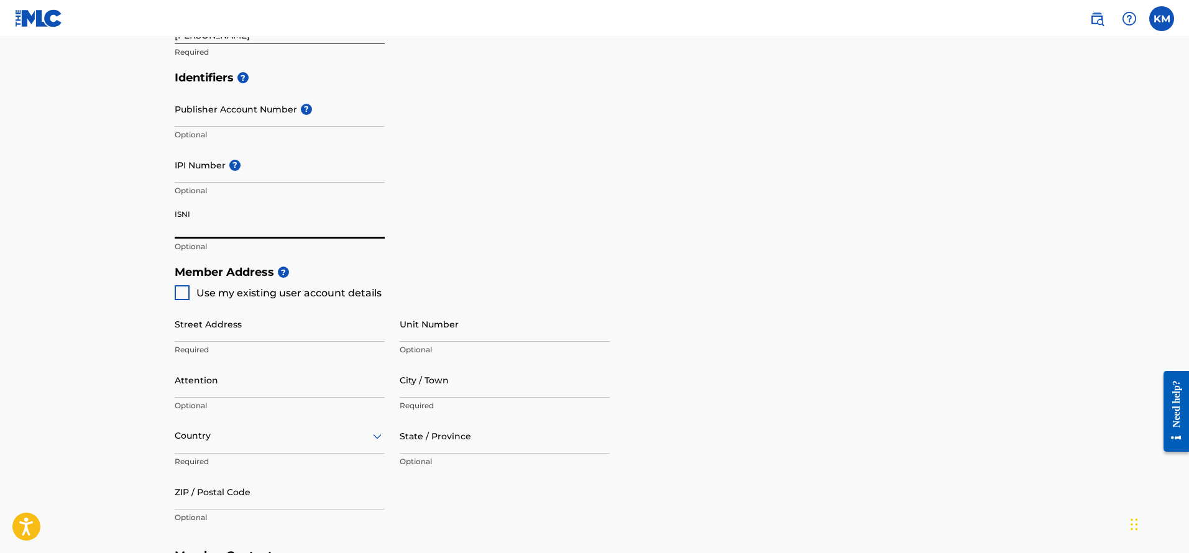
click at [180, 290] on div at bounding box center [182, 292] width 15 height 15
type input "[STREET_ADDRESS][PERSON_NAME]"
type input "[GEOGRAPHIC_DATA]"
type input "38118"
type input "901"
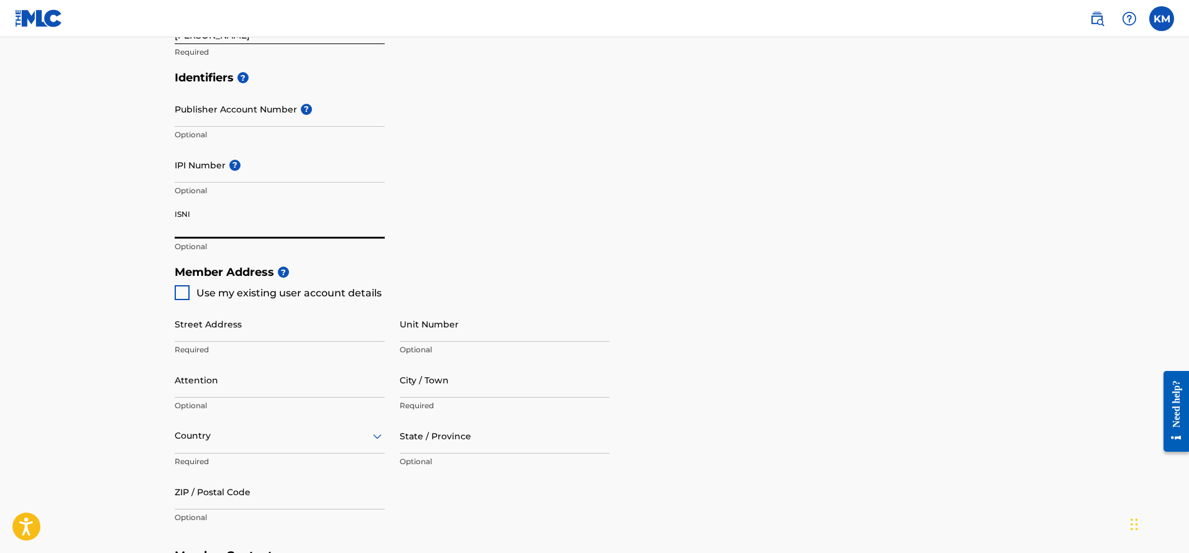
type input "5158590"
type input "[EMAIL_ADDRESS][DOMAIN_NAME]"
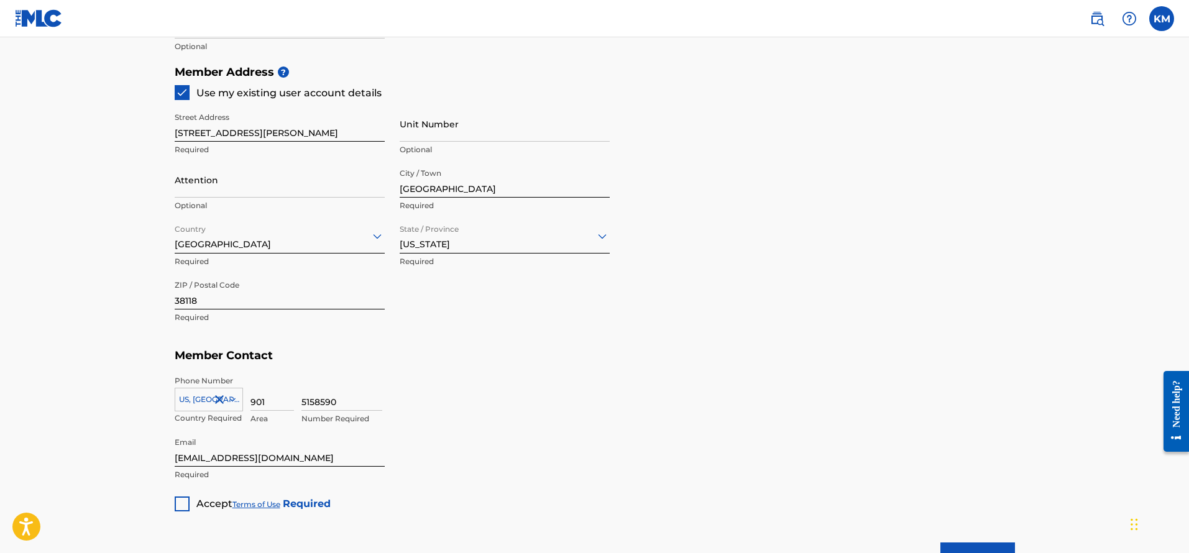
scroll to position [658, 0]
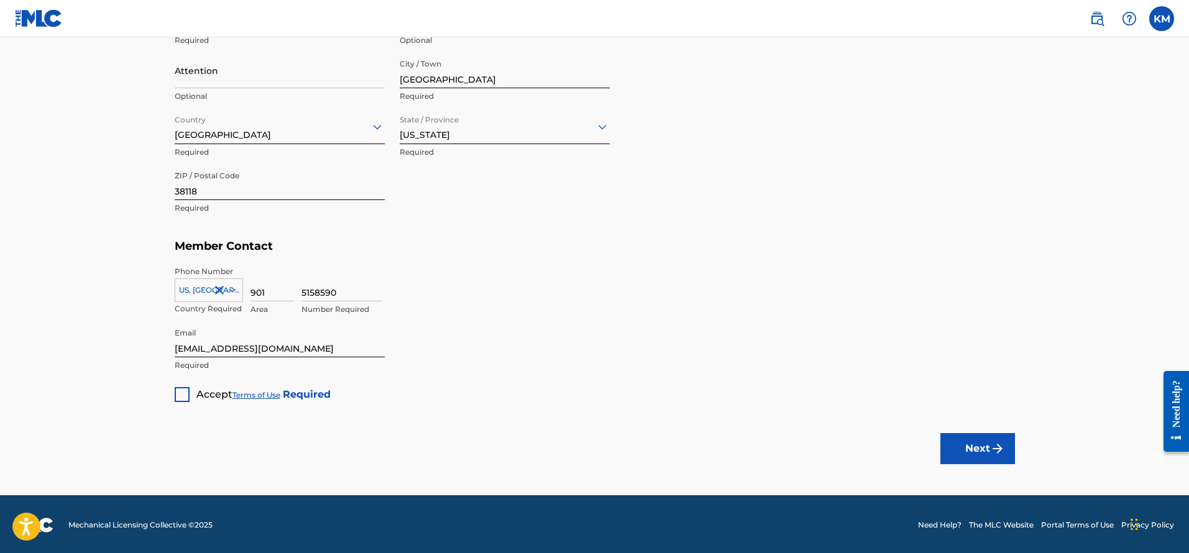
click at [177, 397] on div at bounding box center [182, 394] width 15 height 15
click at [972, 436] on button "Next" at bounding box center [977, 448] width 75 height 31
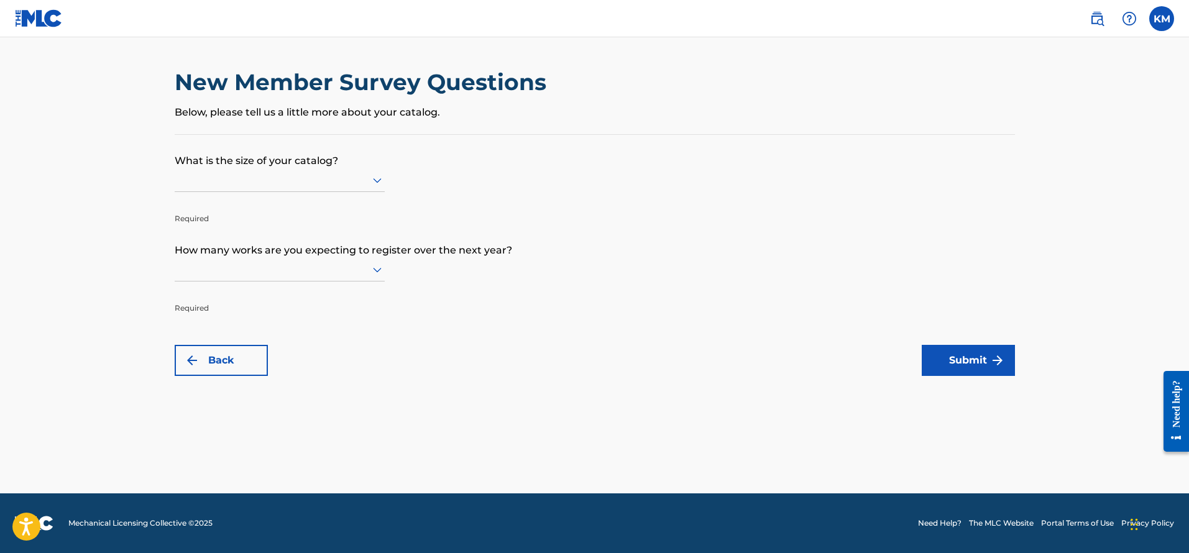
click at [277, 192] on div at bounding box center [280, 180] width 210 height 24
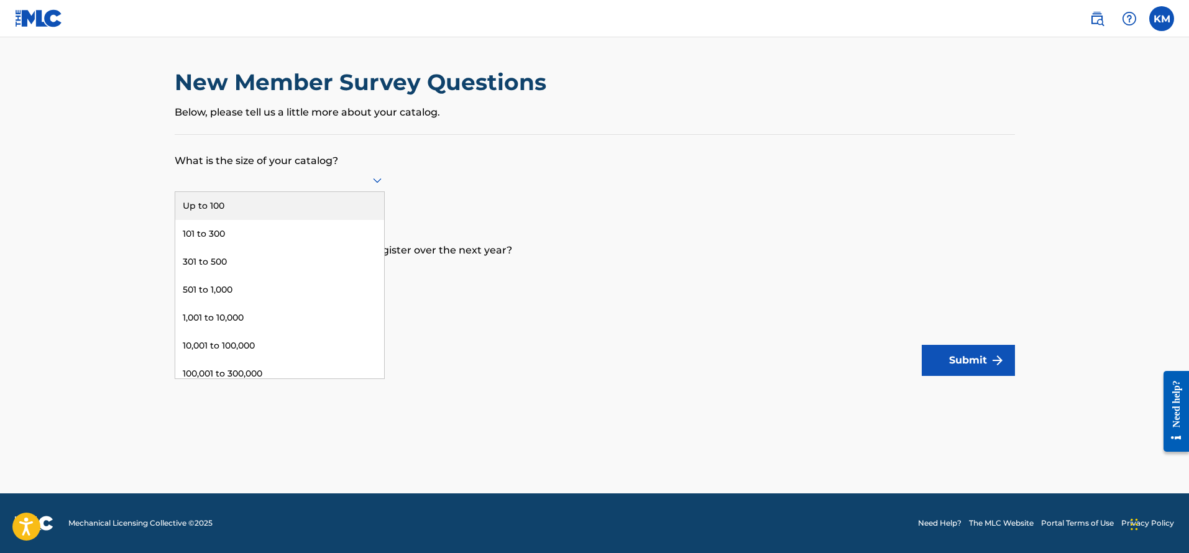
click at [275, 220] on div "Up to 100" at bounding box center [279, 206] width 209 height 28
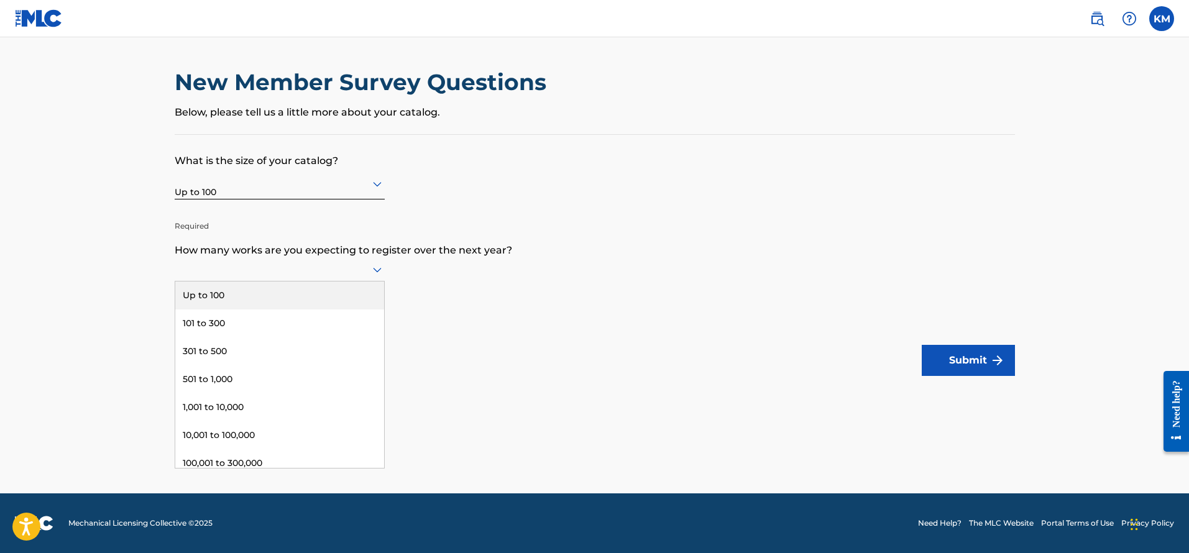
click at [292, 276] on div at bounding box center [280, 270] width 210 height 16
click at [256, 308] on div "Up to 100" at bounding box center [279, 295] width 209 height 28
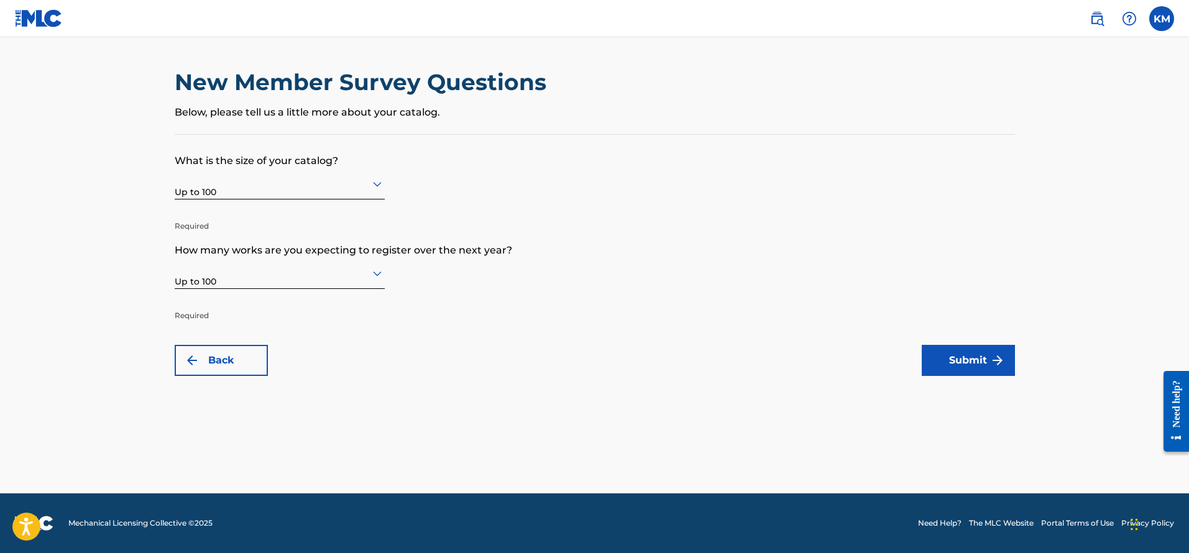
click at [984, 360] on button "Submit" at bounding box center [968, 360] width 93 height 31
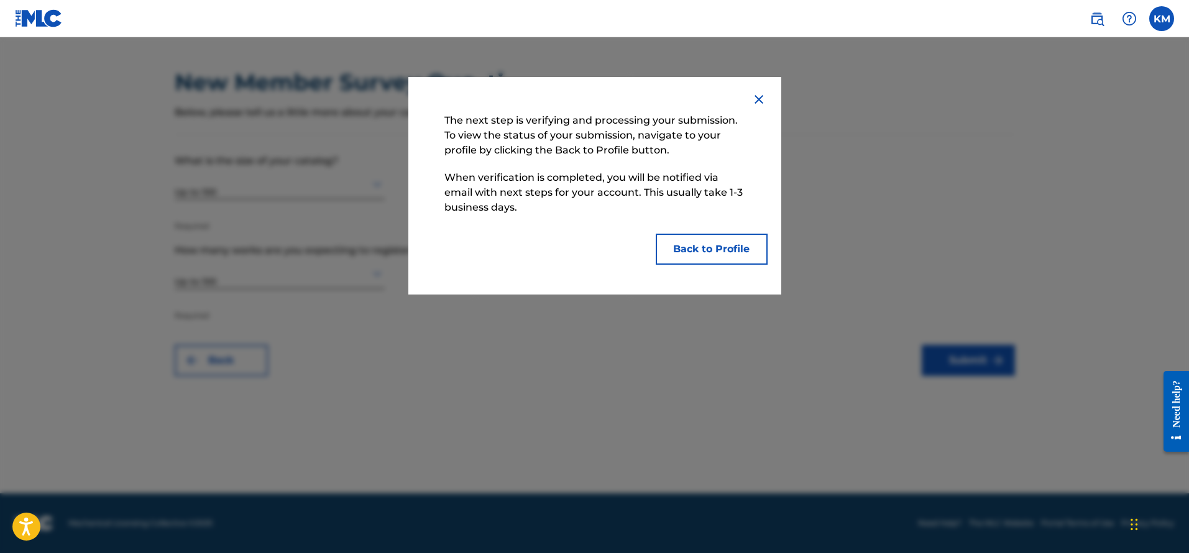
click at [688, 249] on button "Back to Profile" at bounding box center [712, 249] width 112 height 31
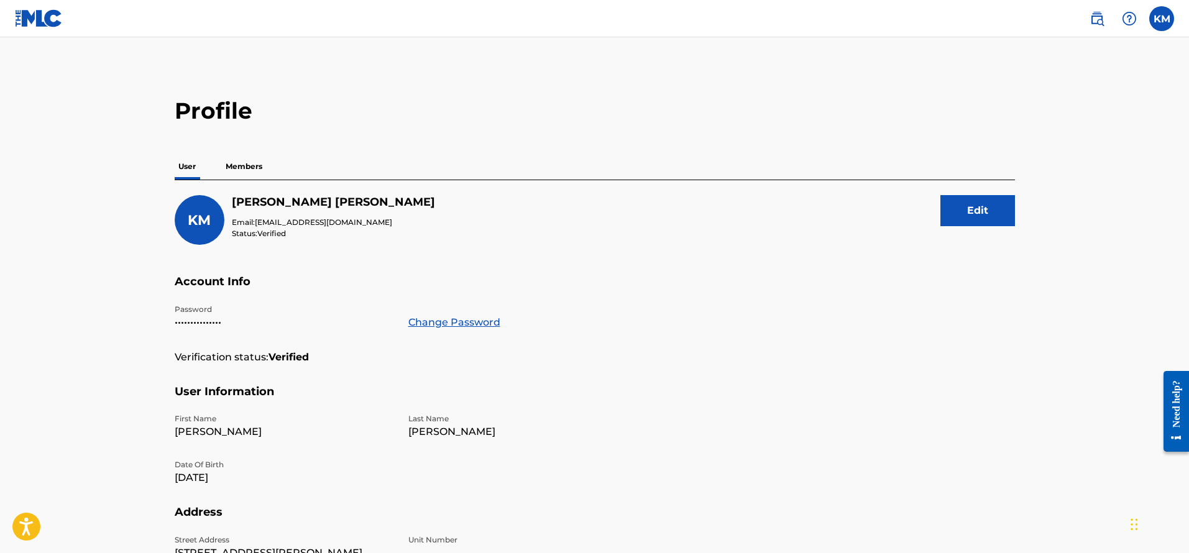
click at [248, 159] on p "Members" at bounding box center [244, 166] width 44 height 26
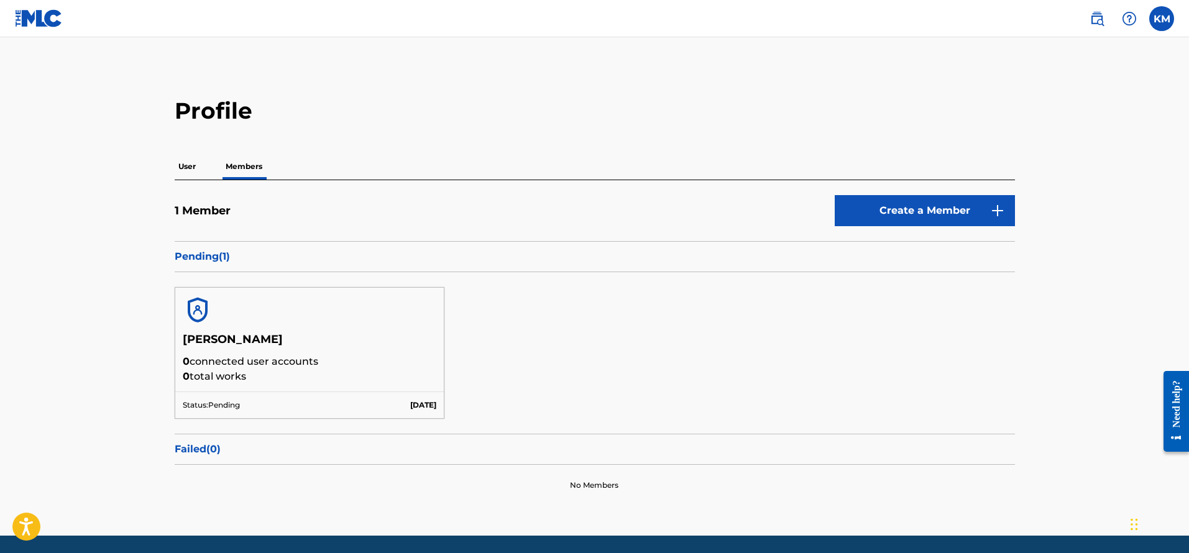
click at [26, 11] on img at bounding box center [39, 18] width 48 height 18
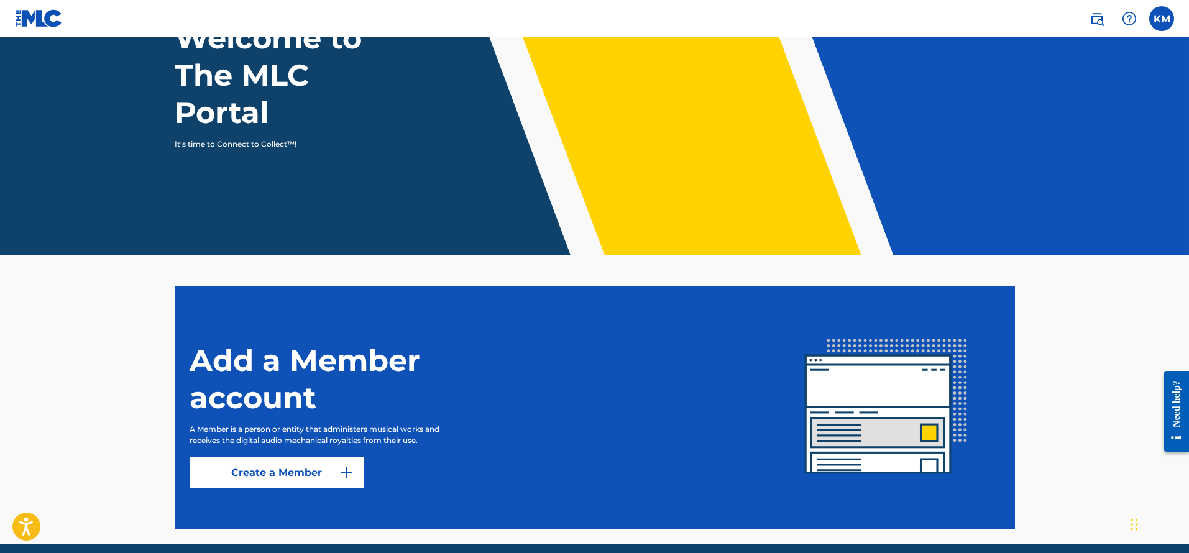
scroll to position [159, 0]
